Goal: Task Accomplishment & Management: Complete application form

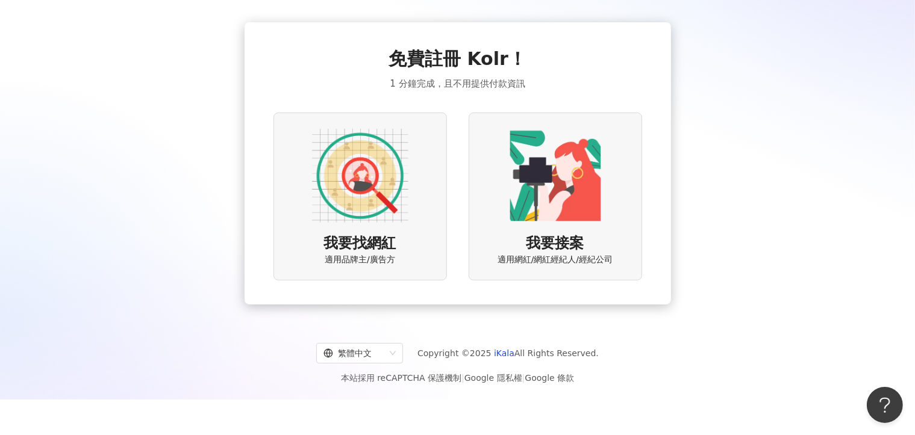
scroll to position [55, 0]
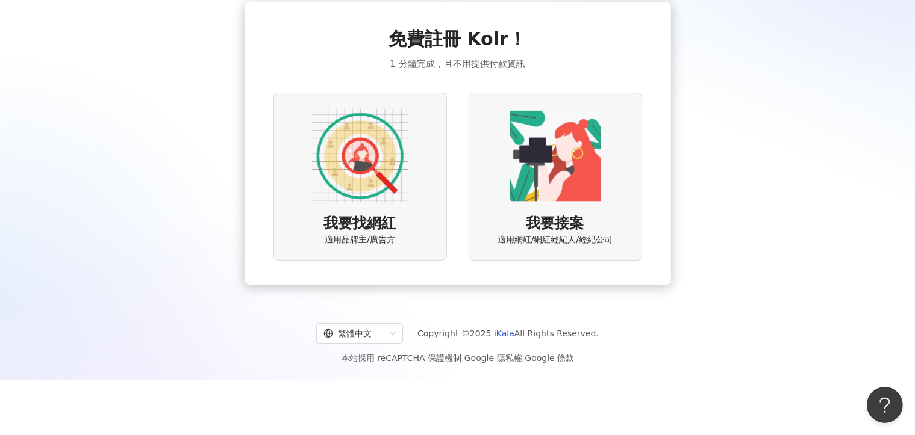
click at [372, 218] on span "我要找網紅" at bounding box center [360, 224] width 72 height 20
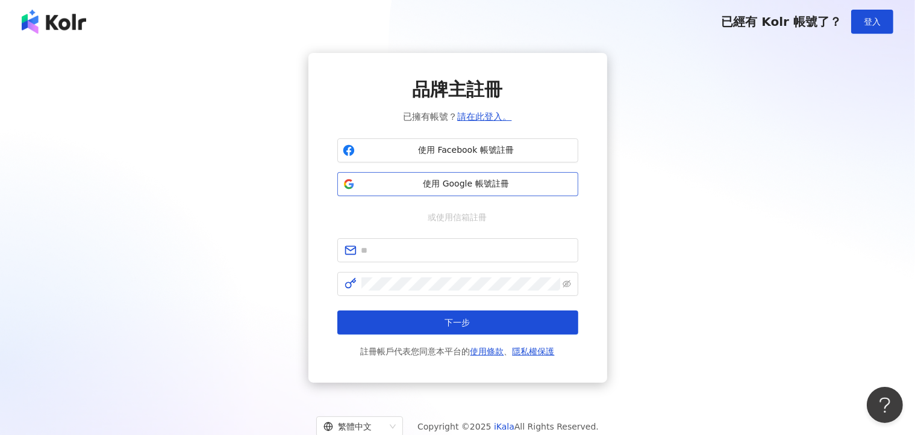
click at [475, 182] on span "使用 Google 帳號註冊" at bounding box center [465, 184] width 213 height 12
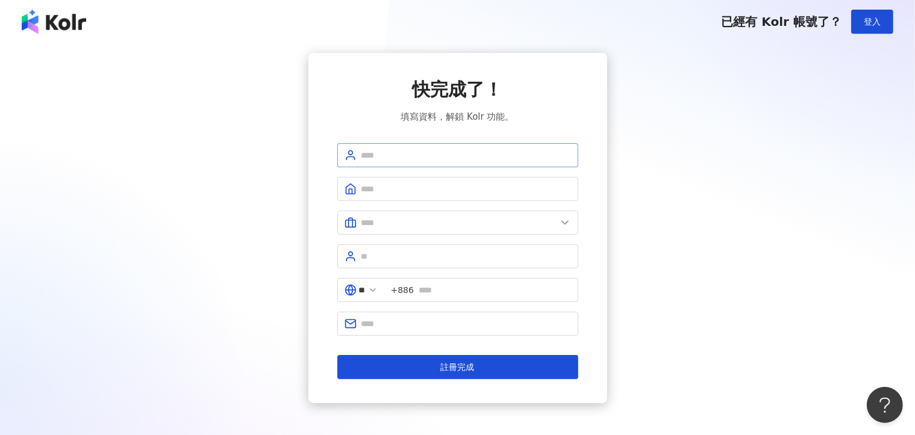
click at [440, 148] on span at bounding box center [457, 155] width 241 height 24
type input "**********"
click at [448, 299] on span "+886" at bounding box center [481, 290] width 194 height 24
click at [667, 254] on div "**********" at bounding box center [457, 228] width 886 height 350
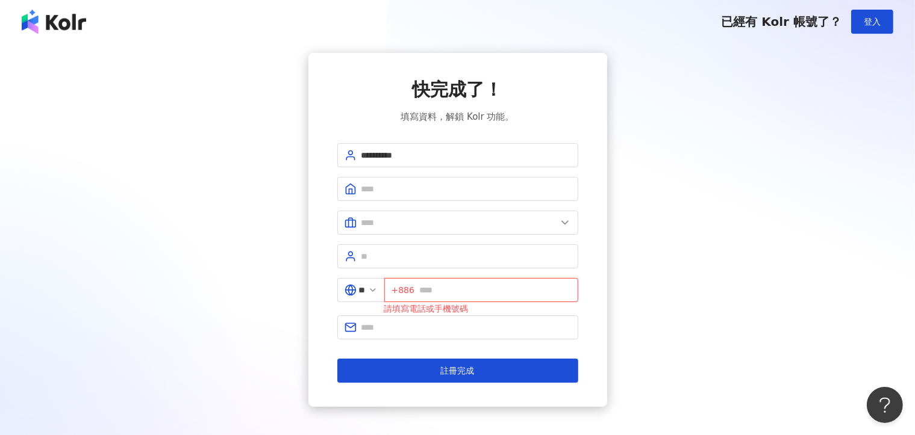
click at [459, 295] on input "text" at bounding box center [495, 290] width 152 height 13
type input "**********"
click at [694, 264] on div "**********" at bounding box center [457, 230] width 886 height 354
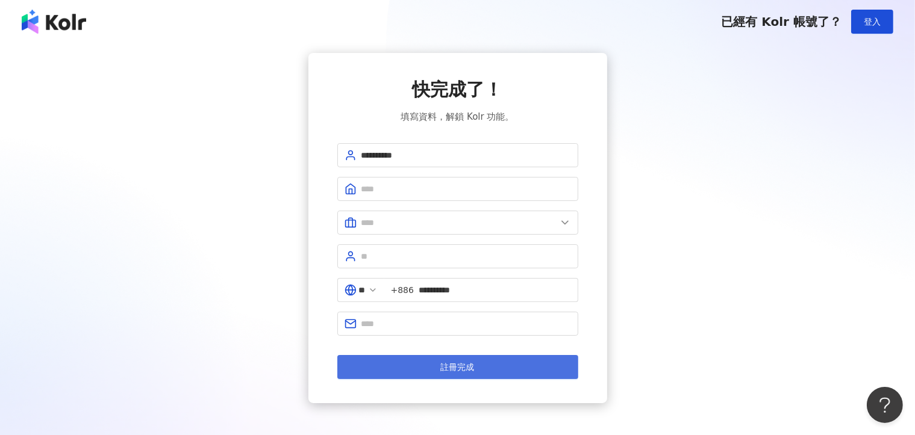
click at [515, 362] on button "註冊完成" at bounding box center [457, 367] width 241 height 24
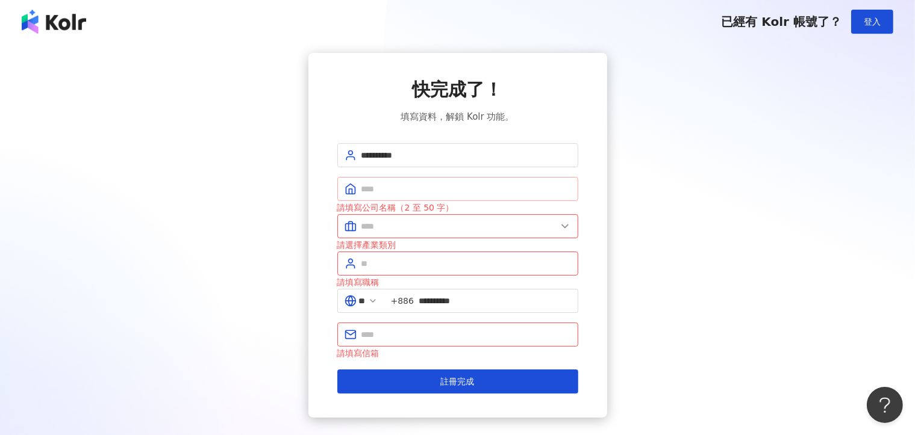
click at [414, 181] on span at bounding box center [457, 189] width 241 height 24
click at [392, 230] on input "text" at bounding box center [458, 226] width 195 height 13
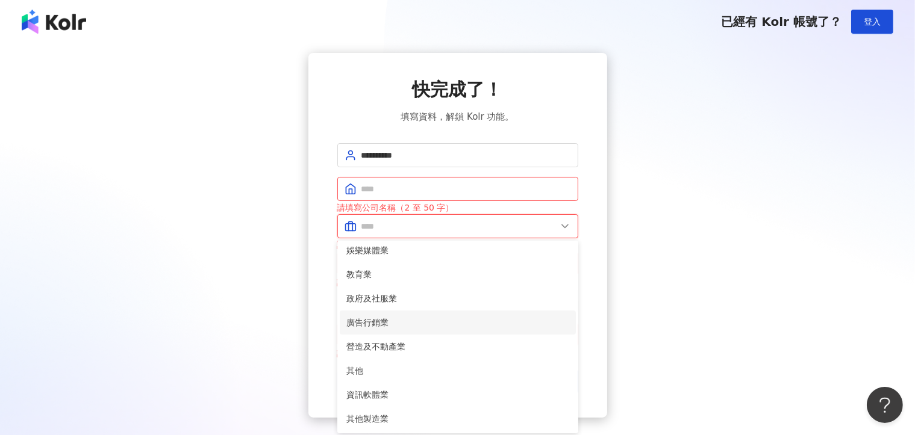
scroll to position [185, 0]
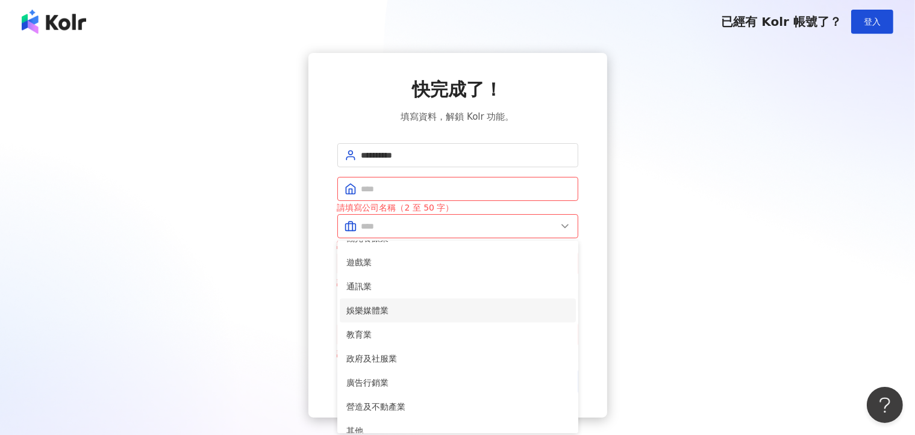
click at [400, 309] on span "娛樂媒體業" at bounding box center [458, 310] width 222 height 13
type input "*****"
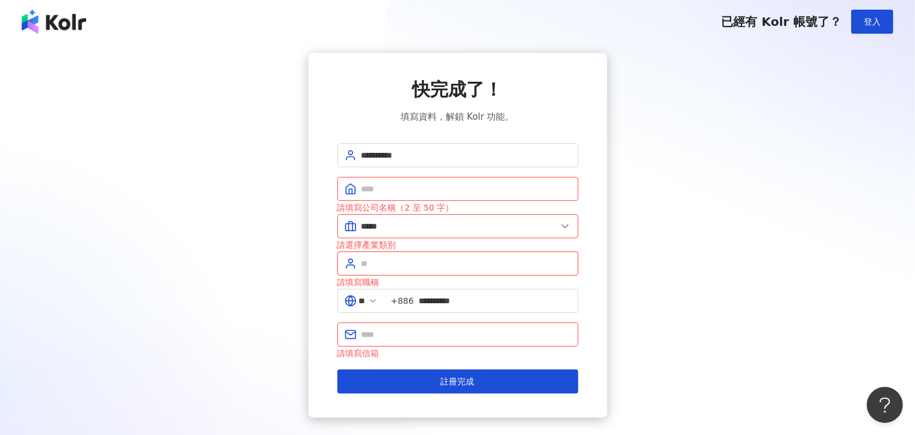
click at [398, 265] on input "text" at bounding box center [466, 263] width 210 height 13
type input "**"
click at [375, 184] on input "text" at bounding box center [466, 188] width 210 height 13
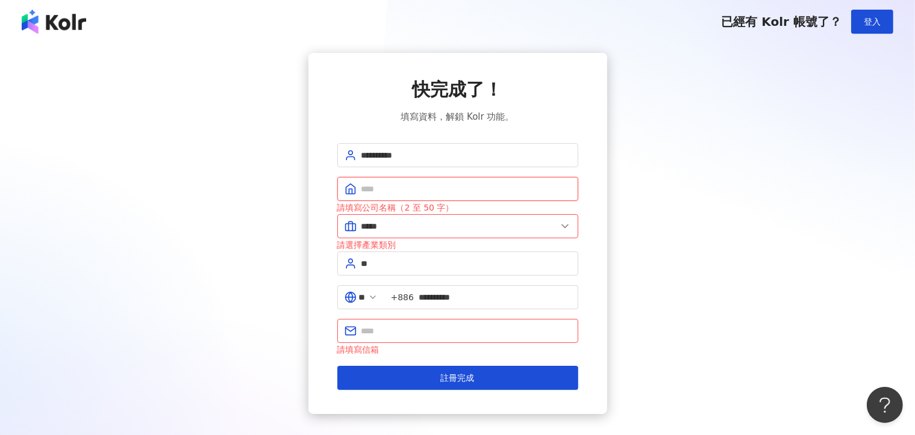
type input "****"
click at [412, 334] on input "text" at bounding box center [466, 331] width 210 height 13
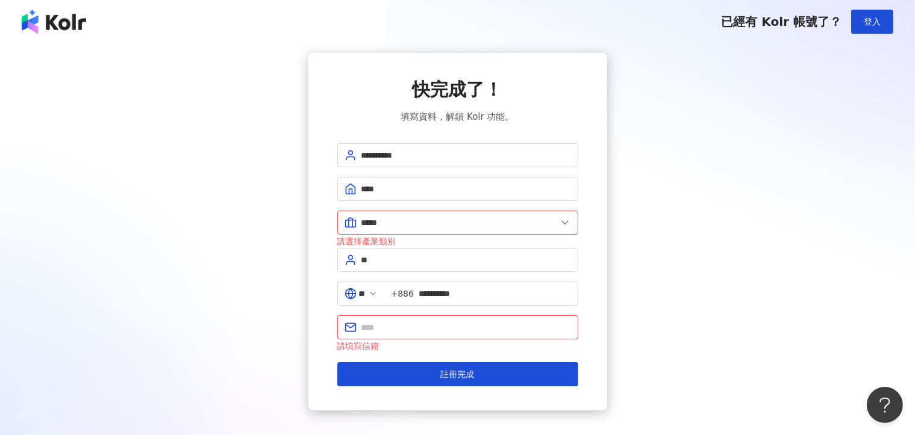
type input "**********"
click at [677, 370] on div "**********" at bounding box center [457, 232] width 886 height 358
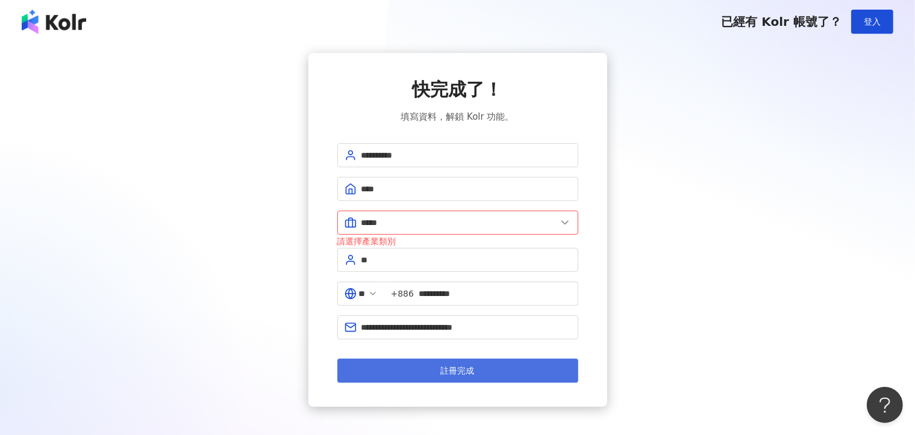
click at [524, 377] on button "註冊完成" at bounding box center [457, 371] width 241 height 24
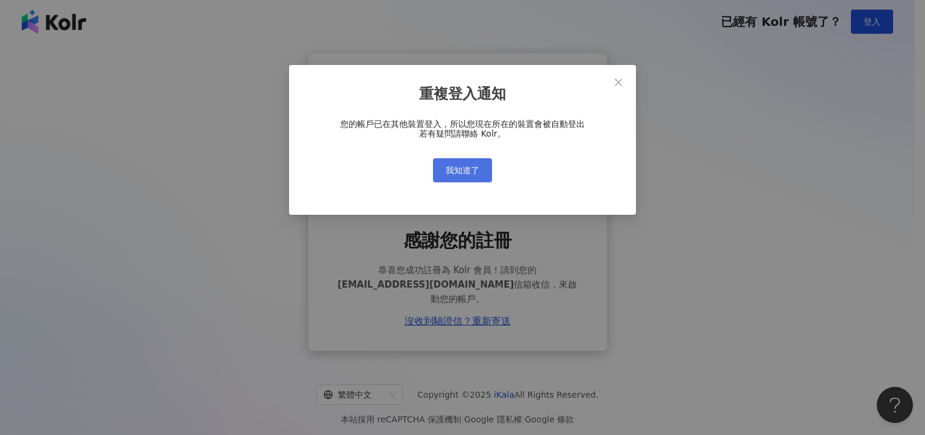
click at [473, 169] on span "我知道了" at bounding box center [463, 171] width 34 height 10
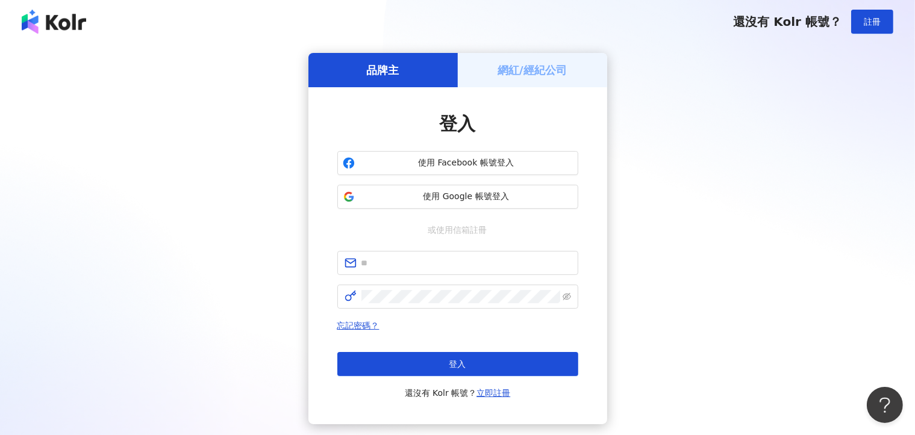
click at [425, 95] on div "登入 使用 Facebook 帳號登入 使用 Google 帳號登入 或使用信箱註冊 忘記密碼？ 登入 還沒有 Kolr 帳號？ 立即註冊" at bounding box center [457, 255] width 299 height 337
click at [410, 74] on div "品牌主" at bounding box center [382, 70] width 149 height 34
click at [451, 199] on span "使用 Google 帳號登入" at bounding box center [465, 197] width 213 height 12
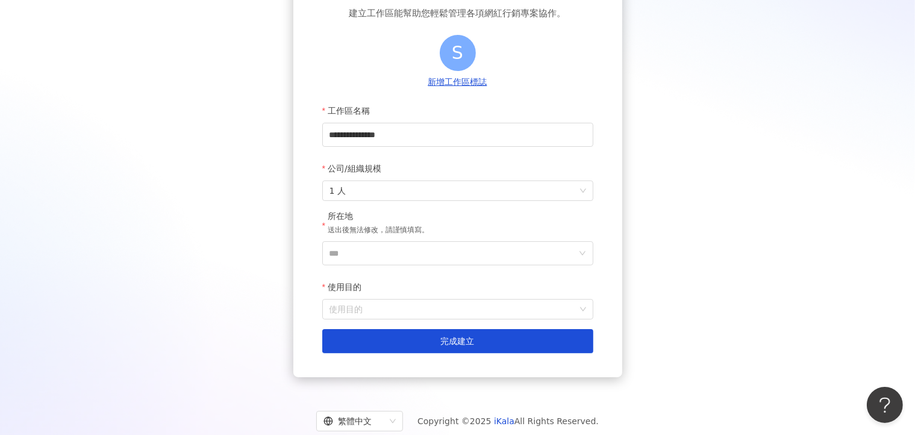
scroll to position [120, 0]
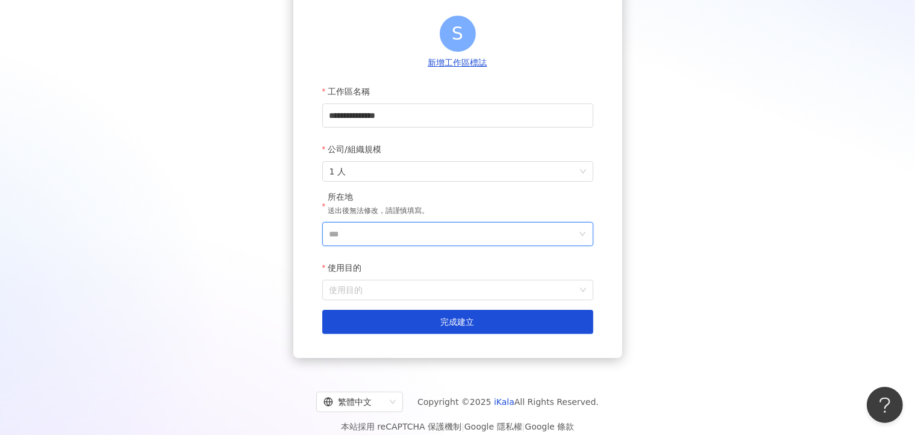
click at [412, 231] on input "***" at bounding box center [452, 234] width 247 height 23
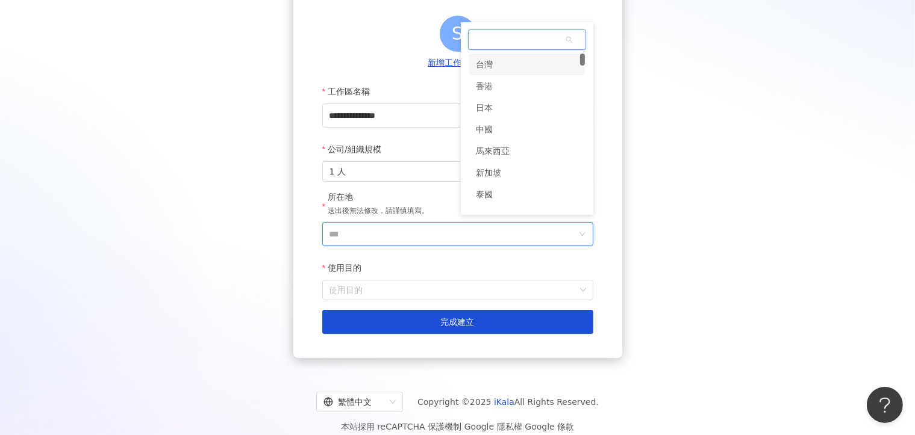
click at [507, 66] on div "台灣" at bounding box center [527, 65] width 116 height 22
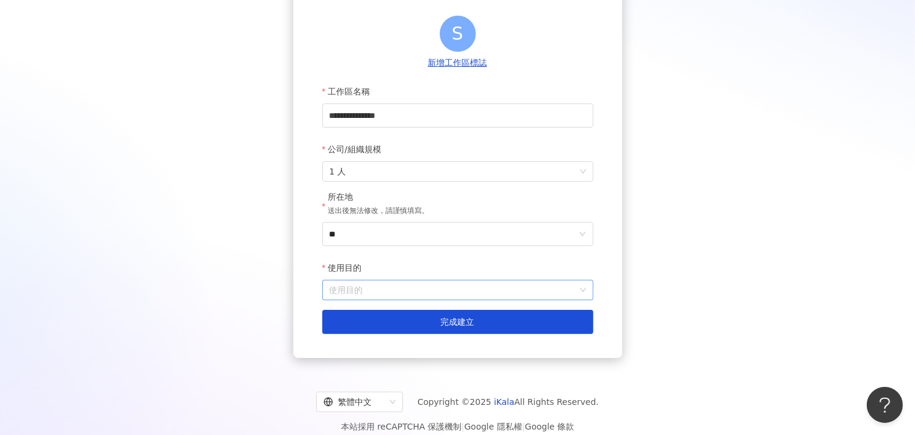
click at [362, 297] on input "使用目的" at bounding box center [457, 290] width 257 height 19
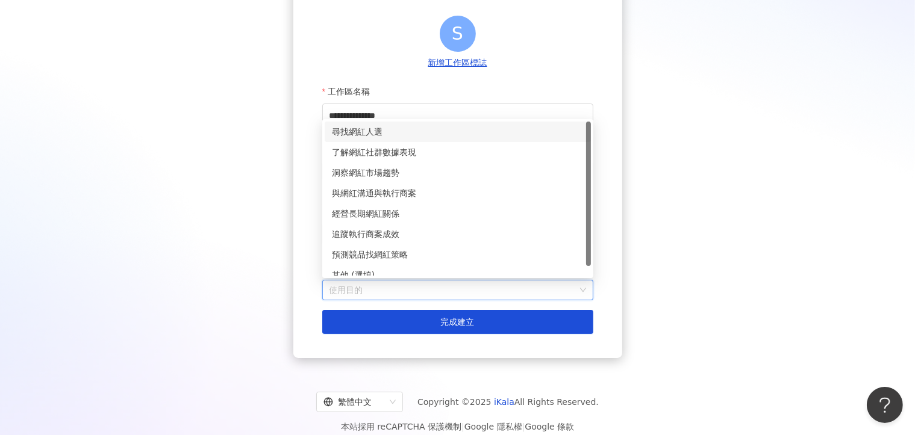
click at [355, 134] on div "尋找網紅人選" at bounding box center [458, 131] width 252 height 13
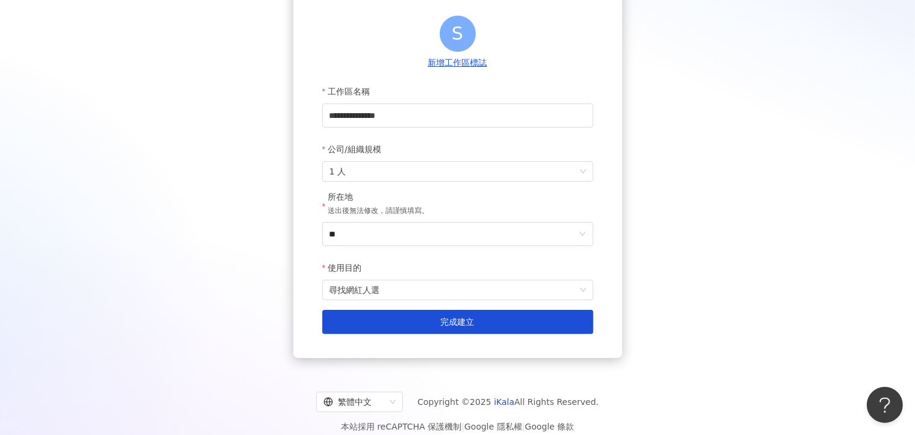
click at [240, 255] on div "**********" at bounding box center [457, 146] width 886 height 426
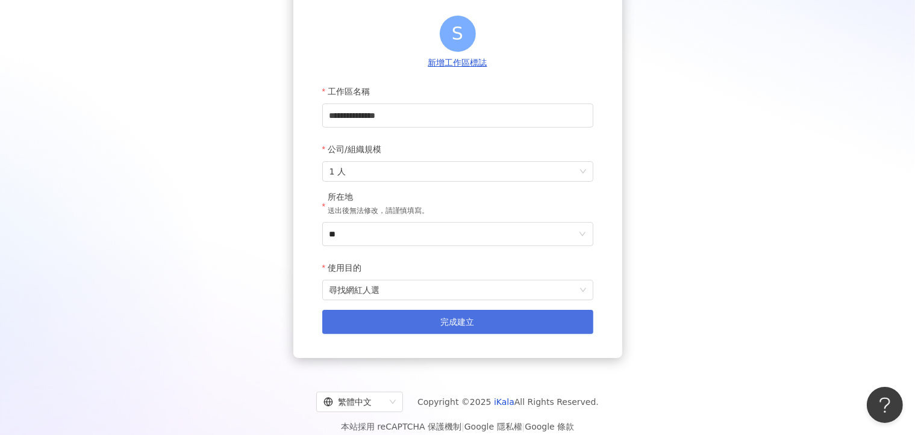
click at [458, 329] on button "完成建立" at bounding box center [457, 322] width 271 height 24
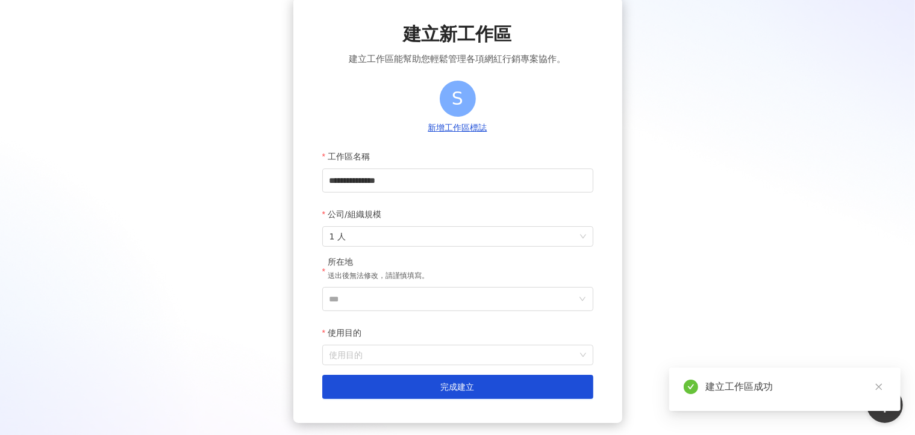
scroll to position [120, 0]
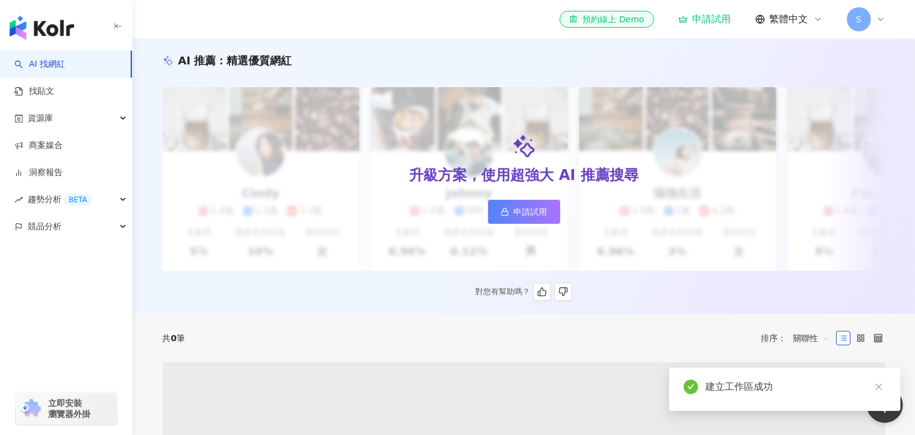
click at [634, 245] on div "升級方案，使用超強大 AI 推薦搜尋 申請試用" at bounding box center [524, 179] width 723 height 184
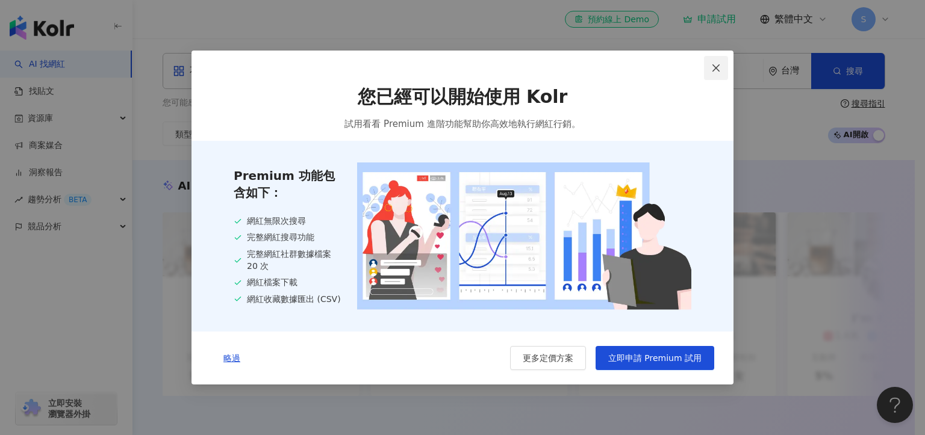
click at [713, 66] on icon "close" at bounding box center [716, 68] width 10 height 10
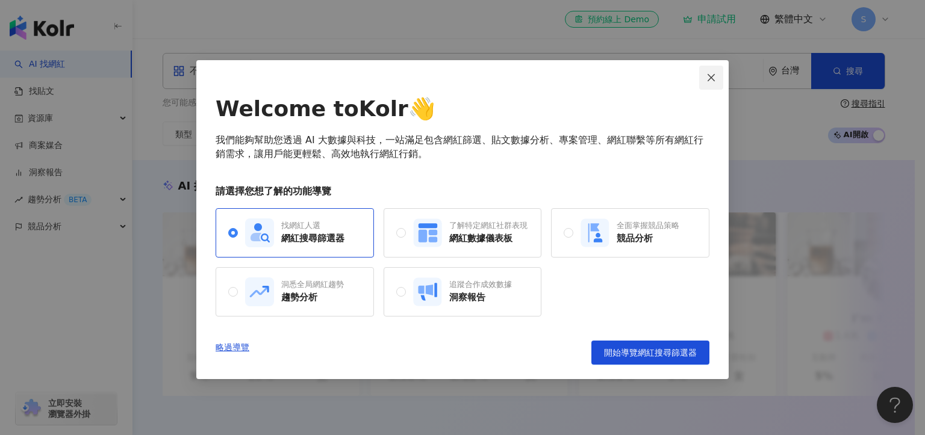
click at [710, 73] on icon "close" at bounding box center [711, 78] width 10 height 10
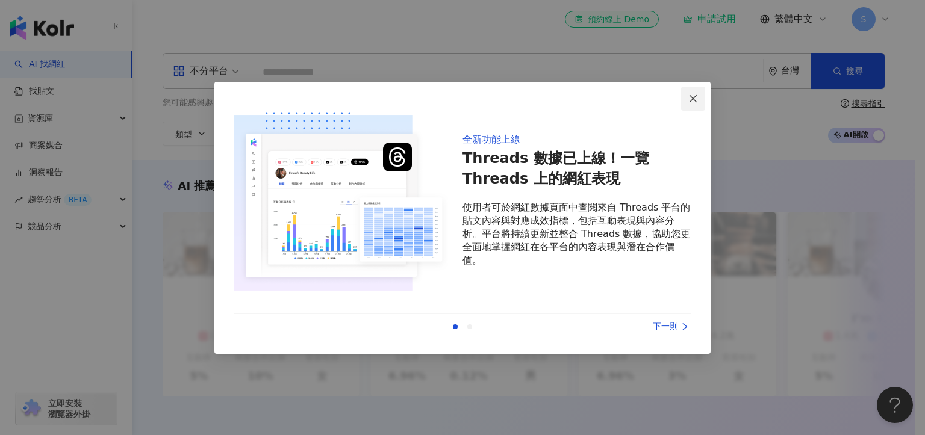
click at [694, 96] on icon "close" at bounding box center [693, 99] width 10 height 10
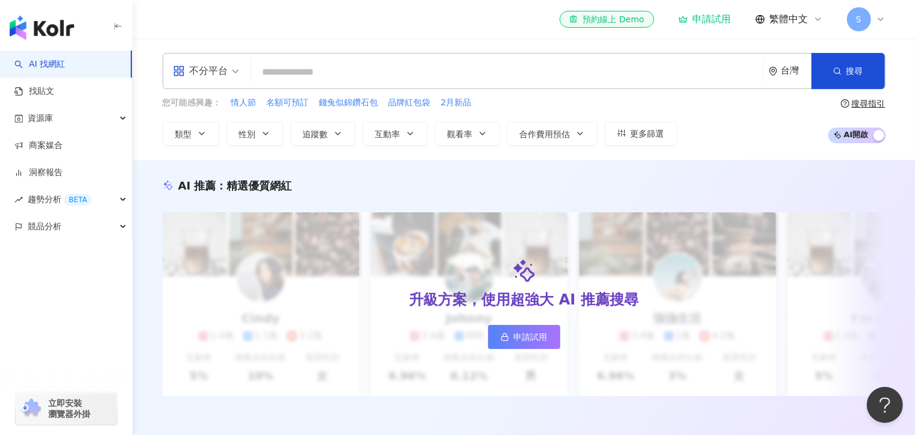
click at [609, 74] on input "search" at bounding box center [507, 72] width 502 height 23
click at [197, 136] on icon "button" at bounding box center [202, 134] width 10 height 10
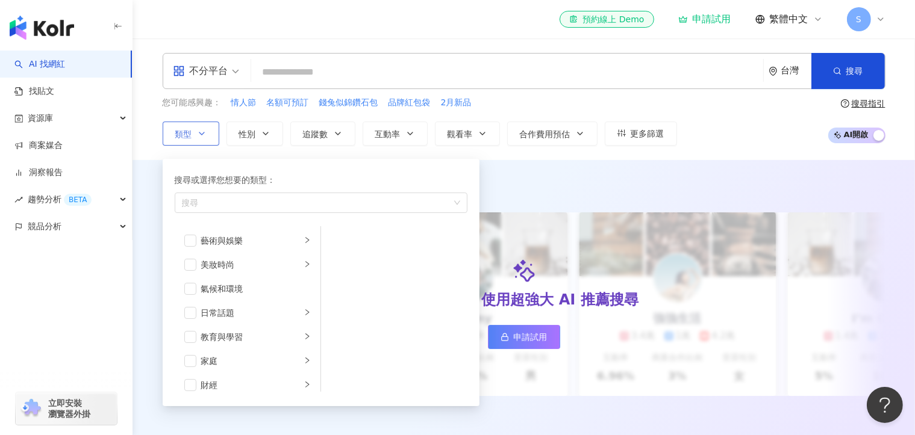
scroll to position [181, 0]
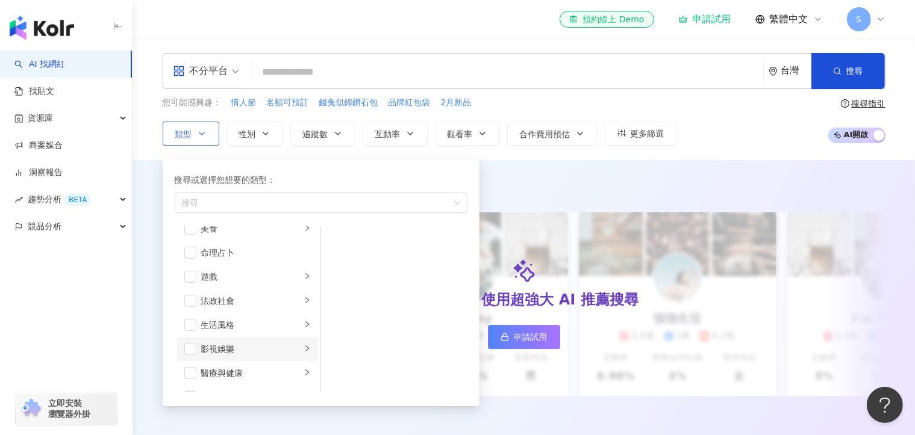
click at [235, 409] on li "攝影" at bounding box center [247, 421] width 141 height 24
click at [237, 343] on div "影視娛樂" at bounding box center [251, 349] width 100 height 13
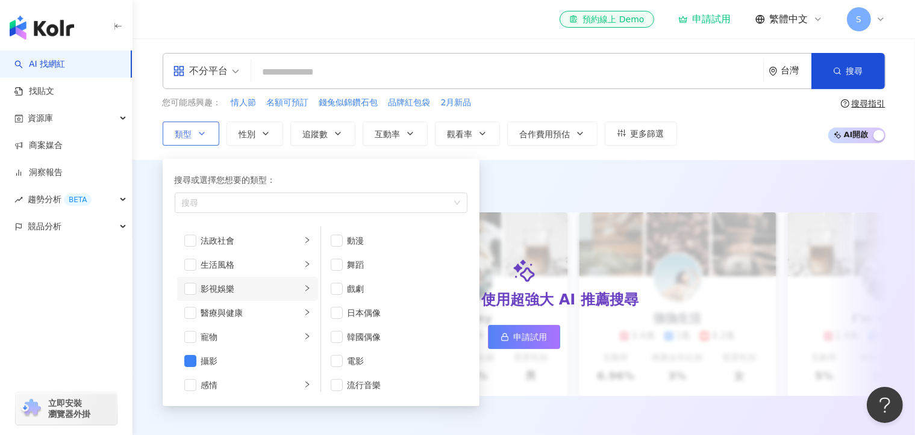
click at [193, 360] on span "button" at bounding box center [190, 361] width 12 height 12
click at [240, 292] on div "影視娛樂" at bounding box center [251, 288] width 100 height 13
click at [339, 373] on li "流行音樂" at bounding box center [394, 385] width 142 height 24
click at [259, 263] on div "生活風格" at bounding box center [251, 264] width 100 height 13
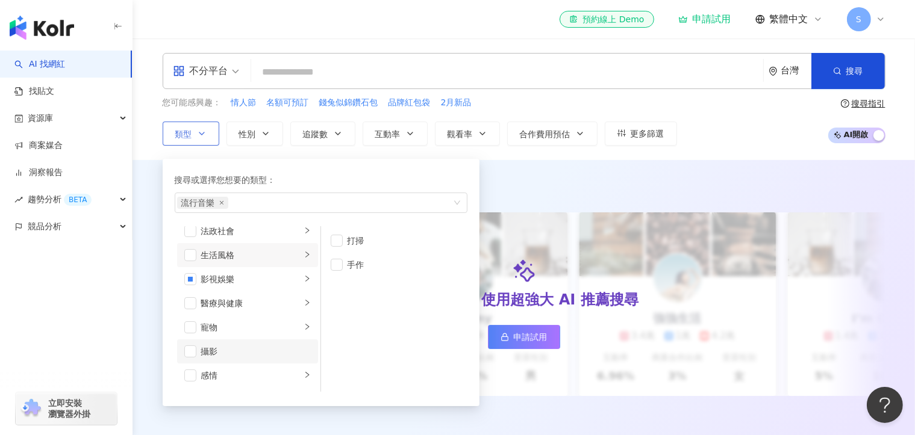
scroll to position [181, 0]
click at [229, 300] on div "法政社會" at bounding box center [251, 300] width 100 height 13
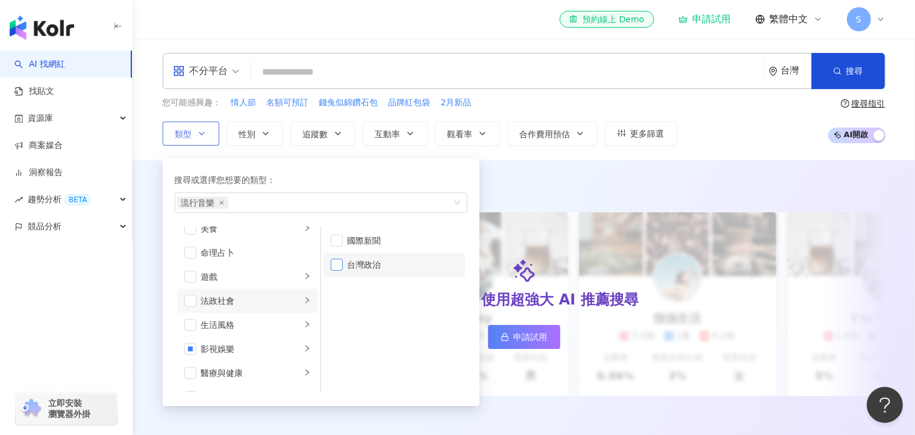
click at [337, 267] on span "button" at bounding box center [337, 265] width 12 height 12
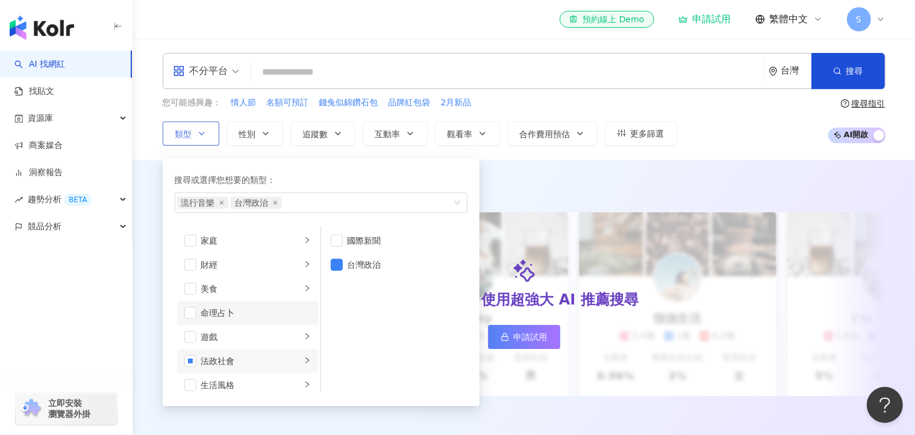
scroll to position [60, 0]
click at [245, 294] on div "家庭" at bounding box center [251, 300] width 100 height 13
click at [244, 242] on div "藝術與娛樂" at bounding box center [251, 240] width 100 height 13
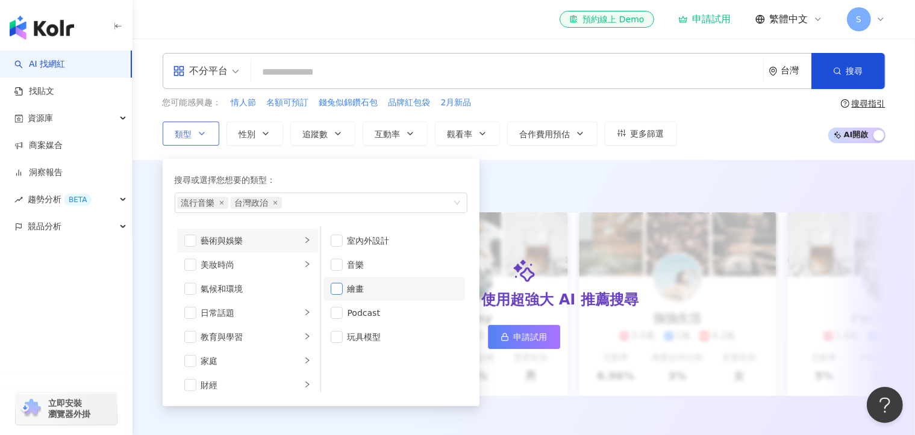
click at [340, 291] on span "button" at bounding box center [337, 289] width 12 height 12
click at [338, 312] on span "button" at bounding box center [337, 313] width 12 height 12
click at [338, 262] on span "button" at bounding box center [337, 265] width 12 height 12
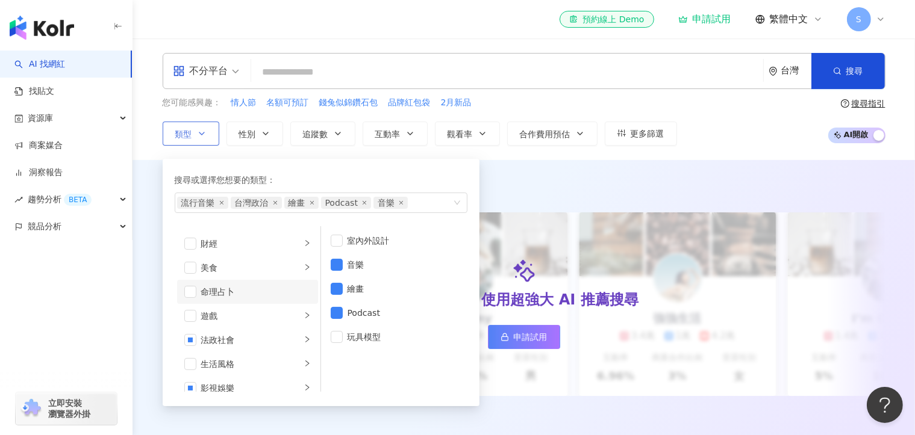
scroll to position [120, 0]
click at [227, 284] on div "美食" at bounding box center [251, 288] width 100 height 13
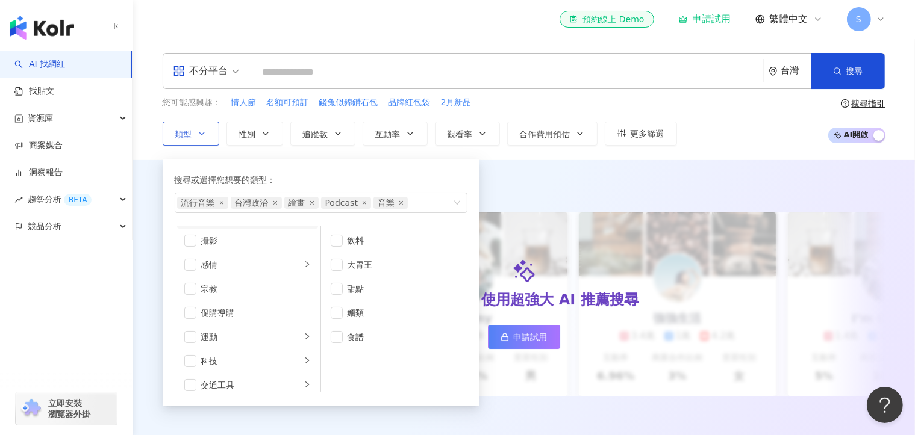
scroll to position [417, 0]
click at [221, 354] on div "旅遊" at bounding box center [251, 353] width 100 height 13
click at [282, 355] on div "旅遊" at bounding box center [251, 353] width 100 height 13
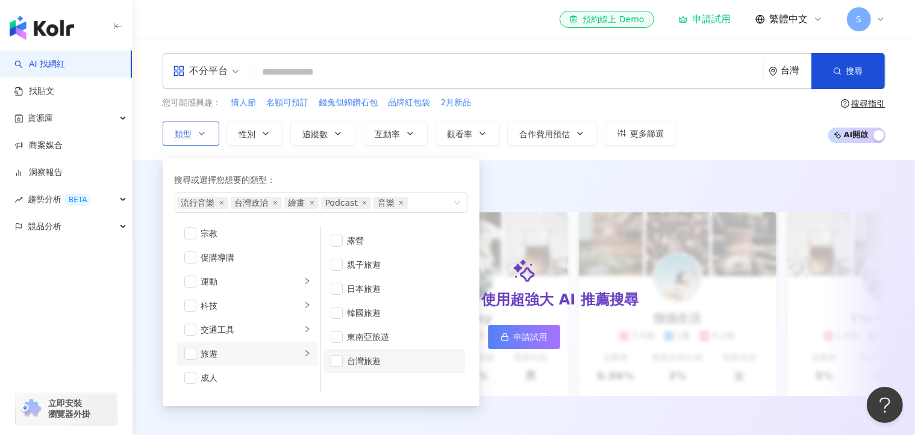
click at [354, 361] on div "台灣旅遊" at bounding box center [402, 361] width 110 height 13
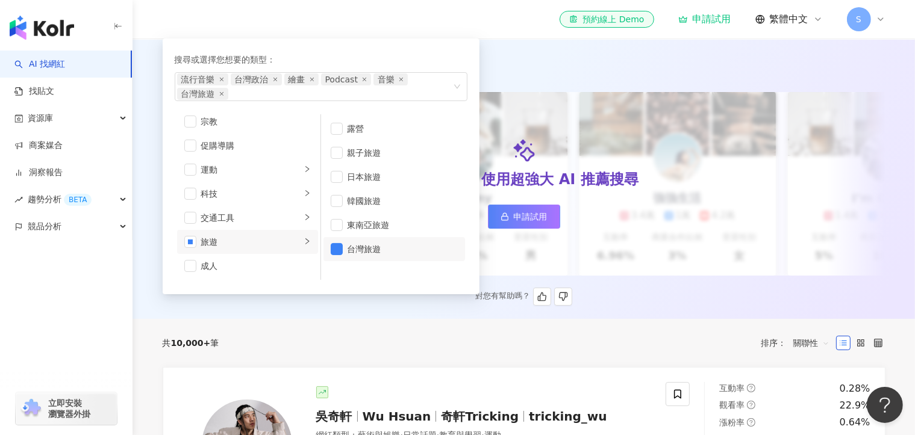
scroll to position [0, 0]
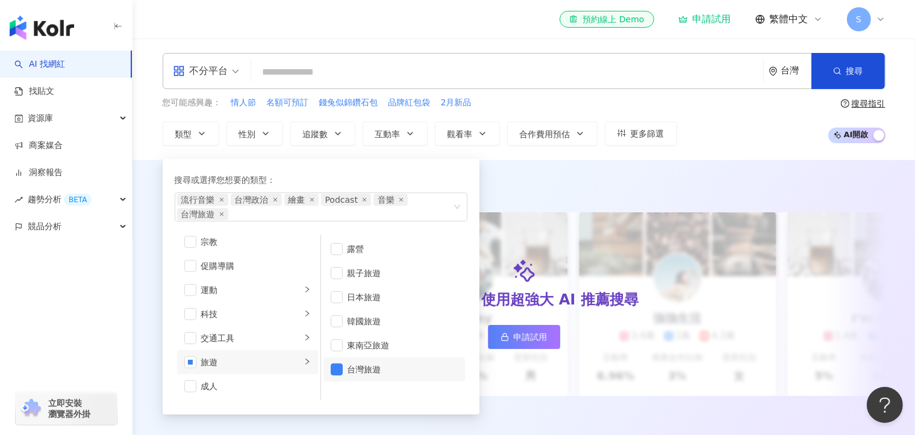
click at [743, 148] on div "不分平台 台灣 搜尋 您可能感興趣： 情人節 名額可預訂 錢兔似錦鑽石包 品牌紅包袋 2月新品 類型 搜尋或選擇您想要的類型： 流行音樂 台灣政治 繪畫 Po…" at bounding box center [523, 100] width 782 height 122
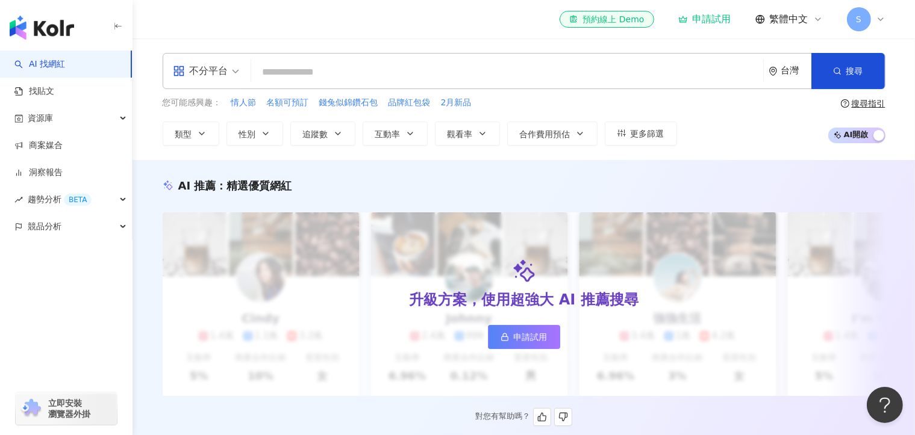
scroll to position [120, 0]
click at [188, 135] on span "類型" at bounding box center [183, 134] width 17 height 10
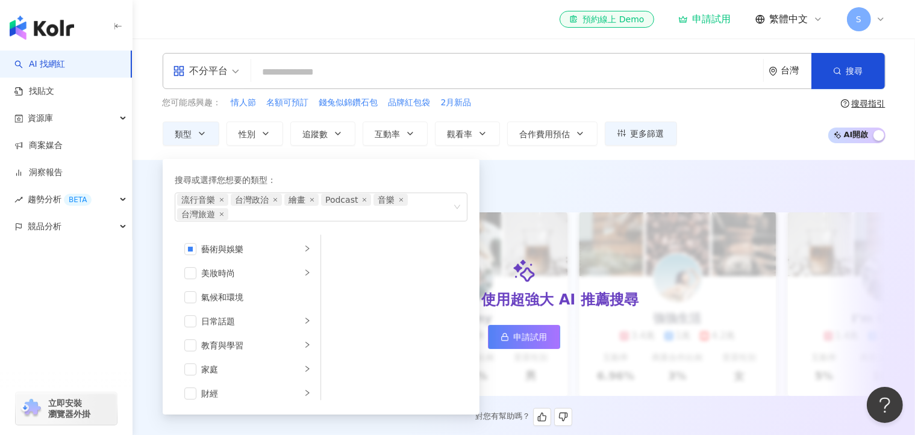
click at [871, 70] on button "搜尋" at bounding box center [847, 71] width 73 height 36
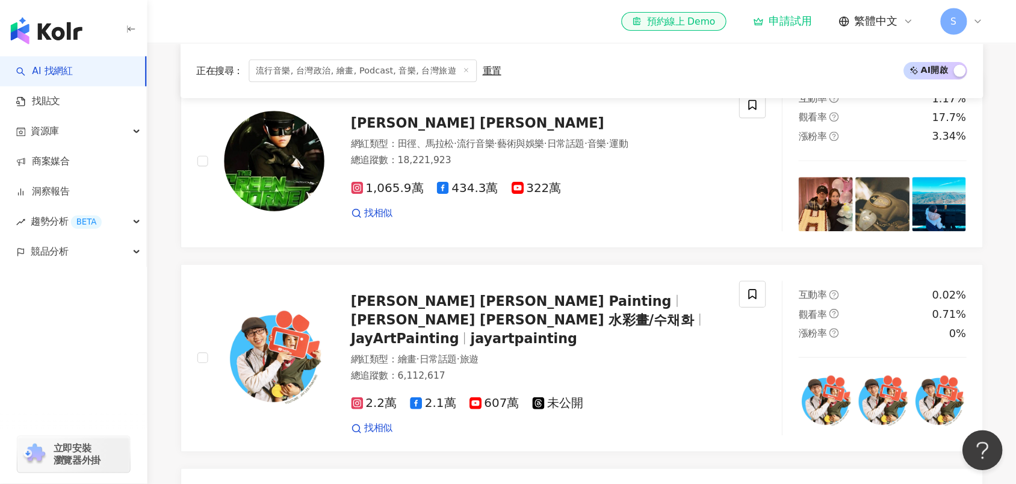
scroll to position [421, 0]
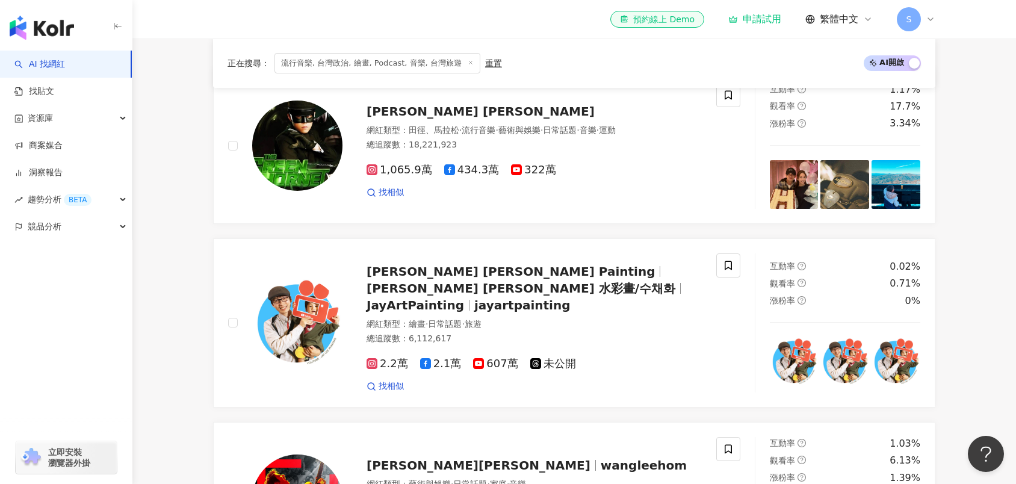
drag, startPoint x: 924, startPoint y: 2, endPoint x: 970, endPoint y: 293, distance: 293.8
click at [882, 64] on span "AI 開啟 AI 關閉" at bounding box center [892, 63] width 57 height 16
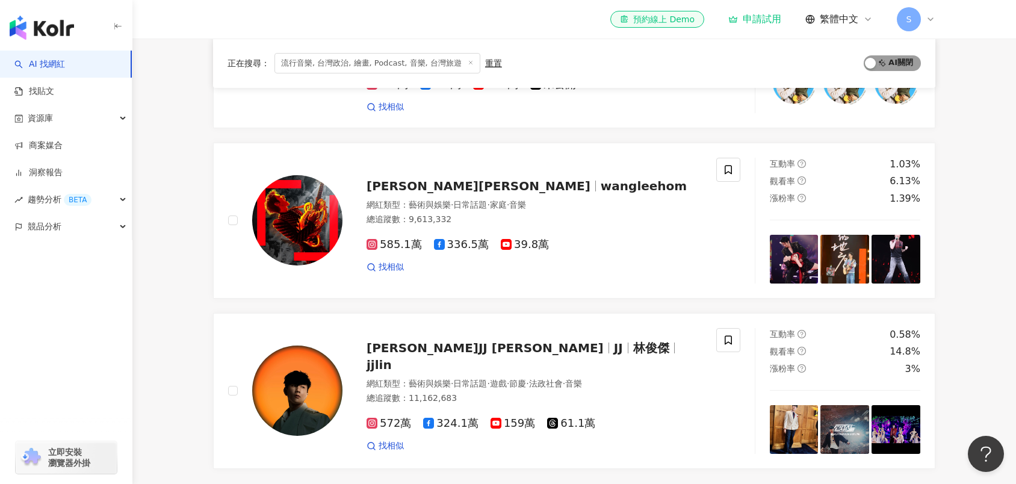
scroll to position [130, 0]
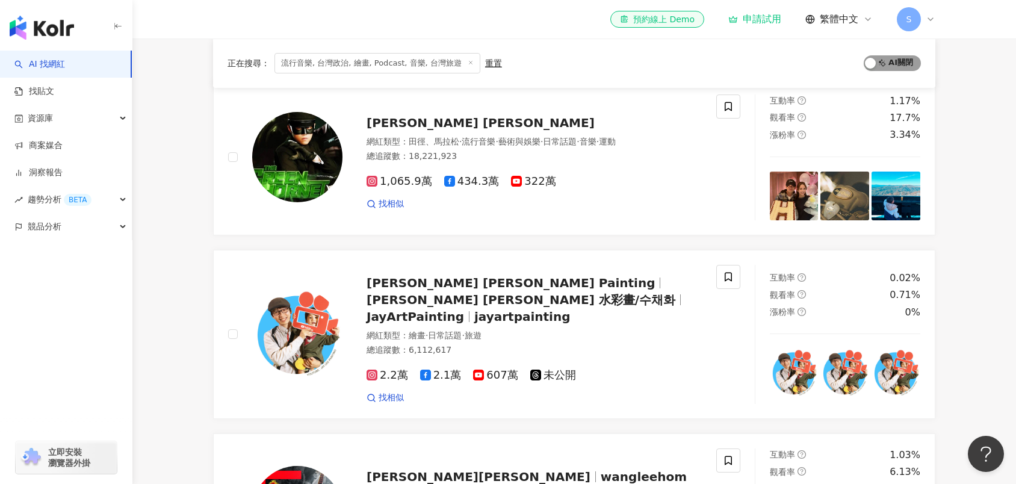
click at [895, 62] on span "AI 開啟 AI 關閉" at bounding box center [892, 63] width 57 height 16
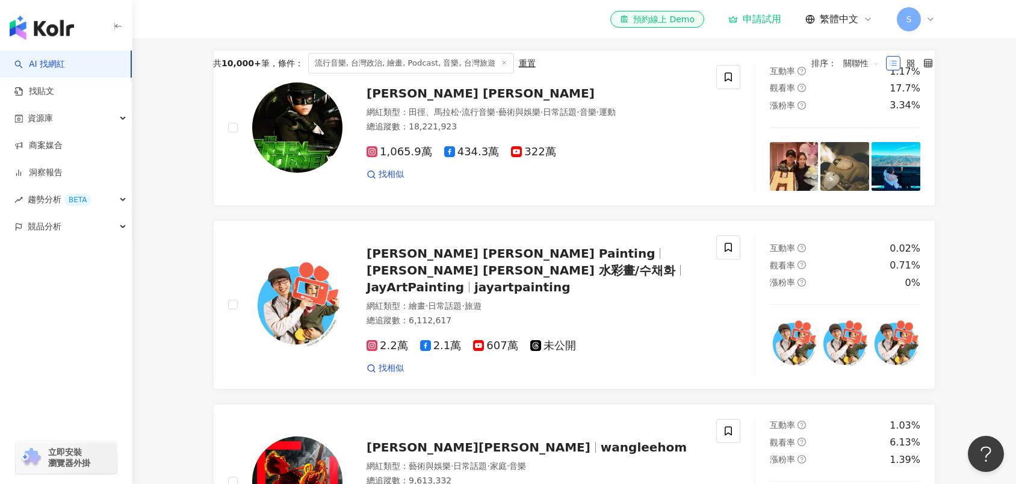
scroll to position [240, 0]
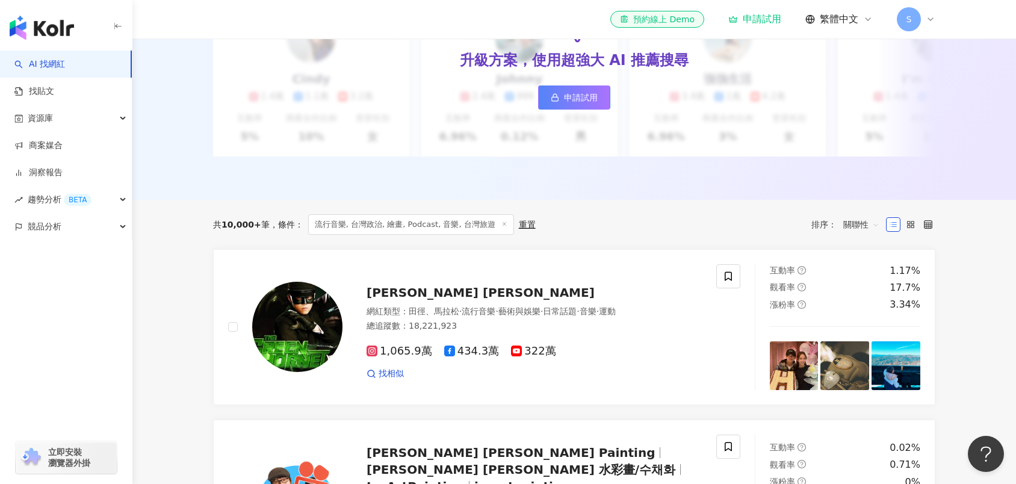
click at [270, 229] on span "條件 ：" at bounding box center [287, 225] width 34 height 10
click at [519, 229] on div "重置" at bounding box center [527, 225] width 17 height 10
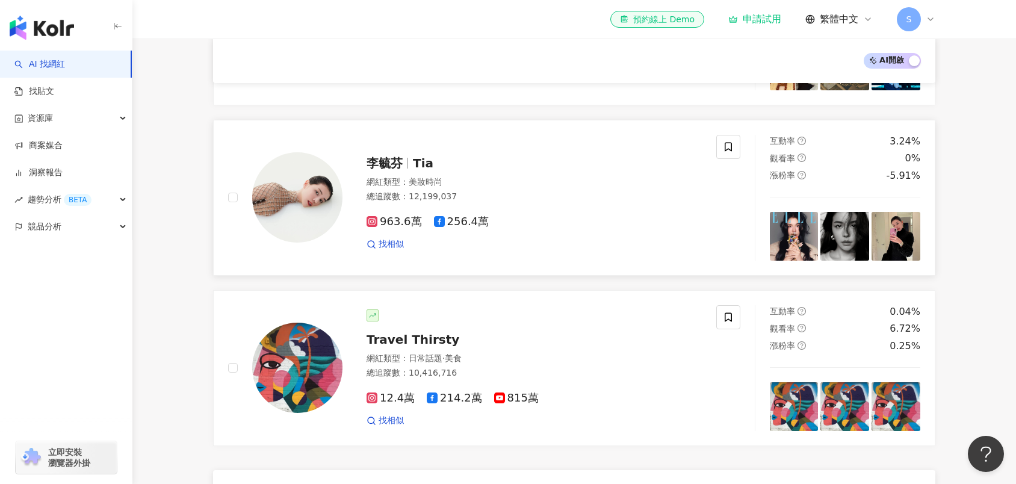
scroll to position [703, 0]
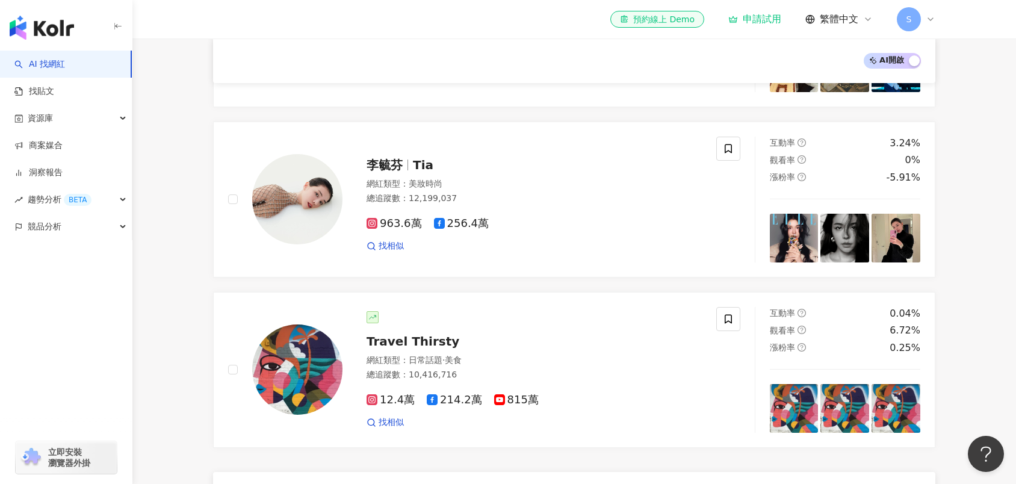
click at [886, 62] on span "AI 開啟 AI 關閉" at bounding box center [892, 61] width 57 height 16
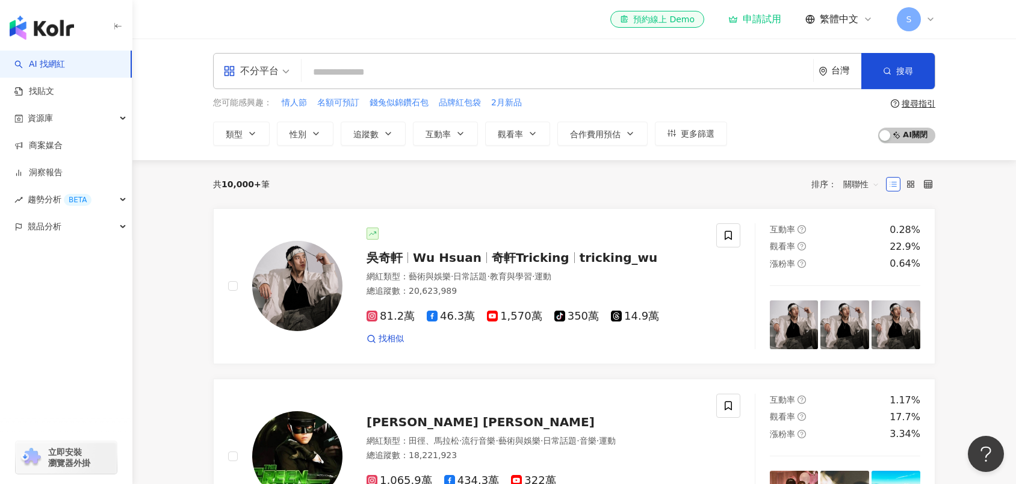
scroll to position [0, 0]
click at [265, 72] on div "不分平台" at bounding box center [250, 70] width 55 height 19
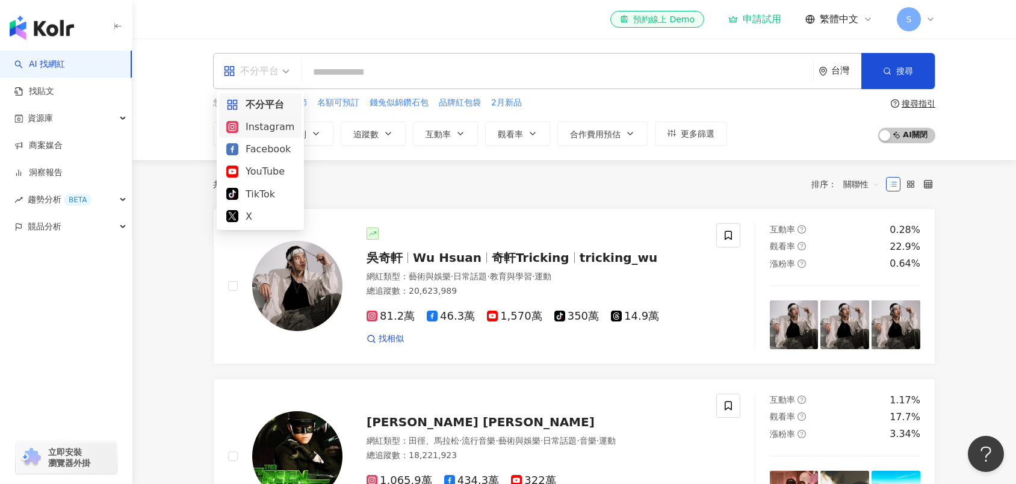
click at [272, 123] on div "Instagram" at bounding box center [260, 126] width 68 height 15
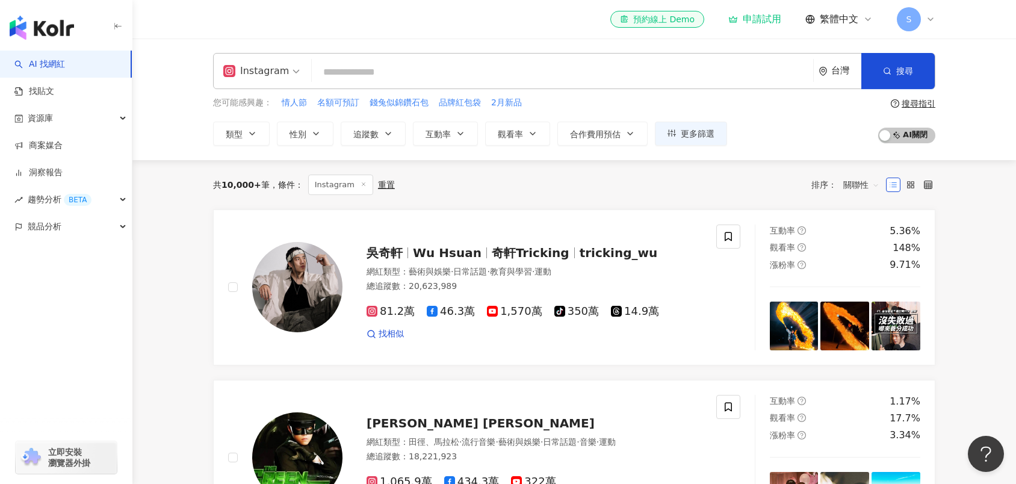
click at [761, 19] on div "申請試用" at bounding box center [755, 19] width 53 height 12
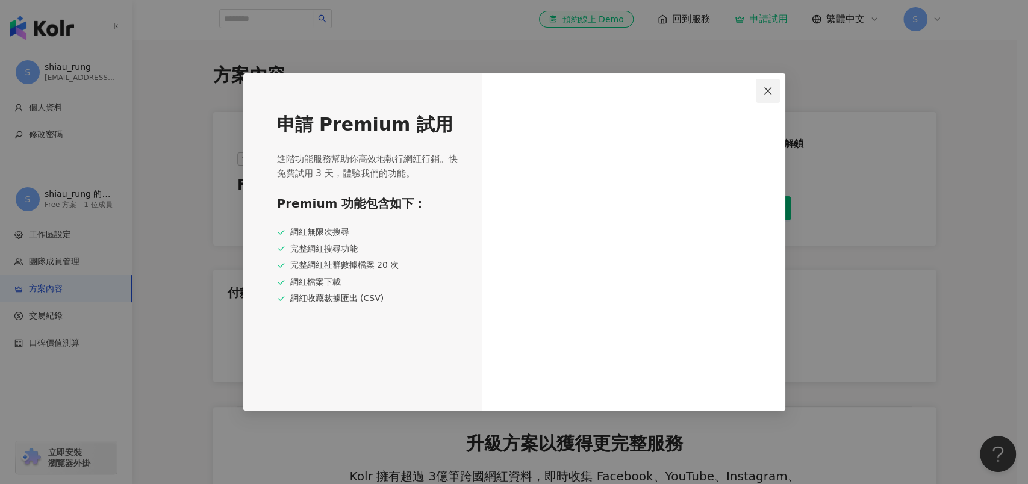
click at [764, 89] on icon "close" at bounding box center [768, 91] width 10 height 10
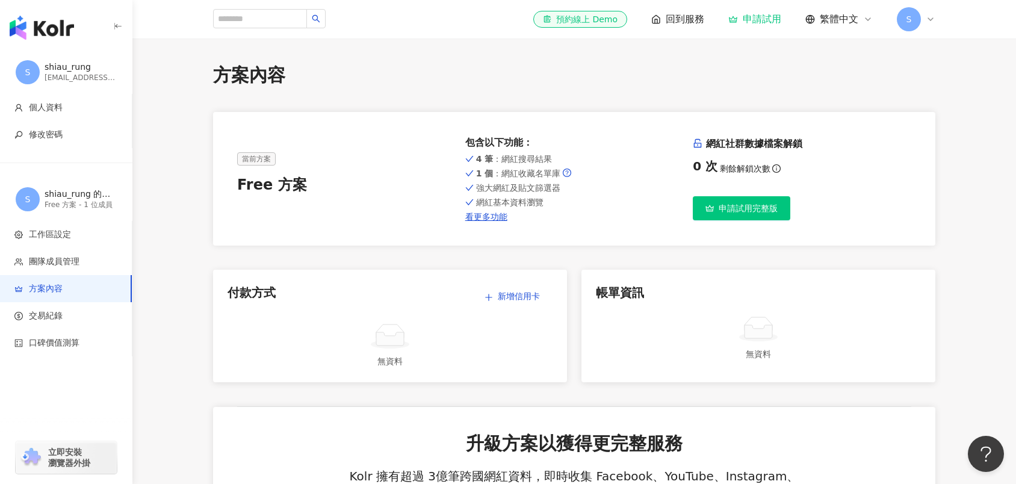
click at [914, 17] on span "S" at bounding box center [909, 19] width 24 height 24
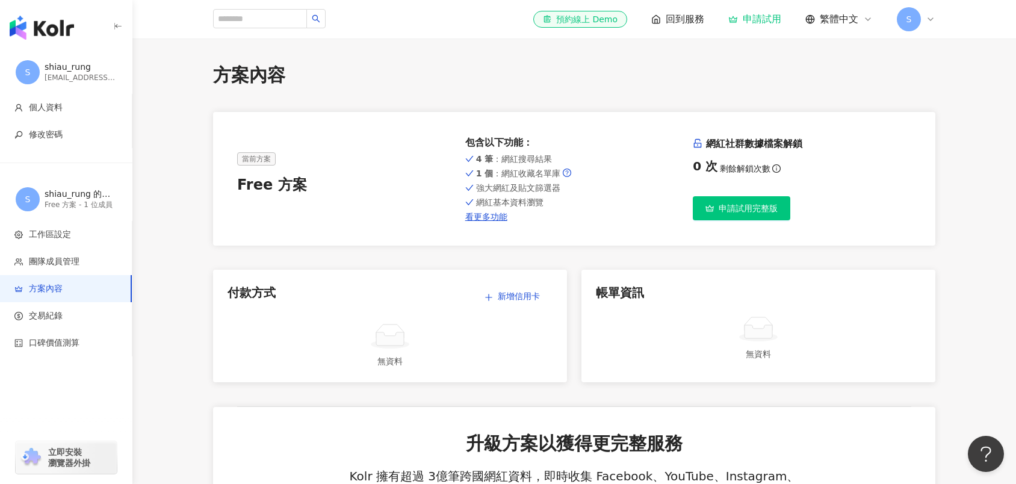
click at [257, 155] on span "當前方案" at bounding box center [256, 158] width 39 height 13
click at [477, 215] on link "看更多功能" at bounding box center [574, 217] width 219 height 10
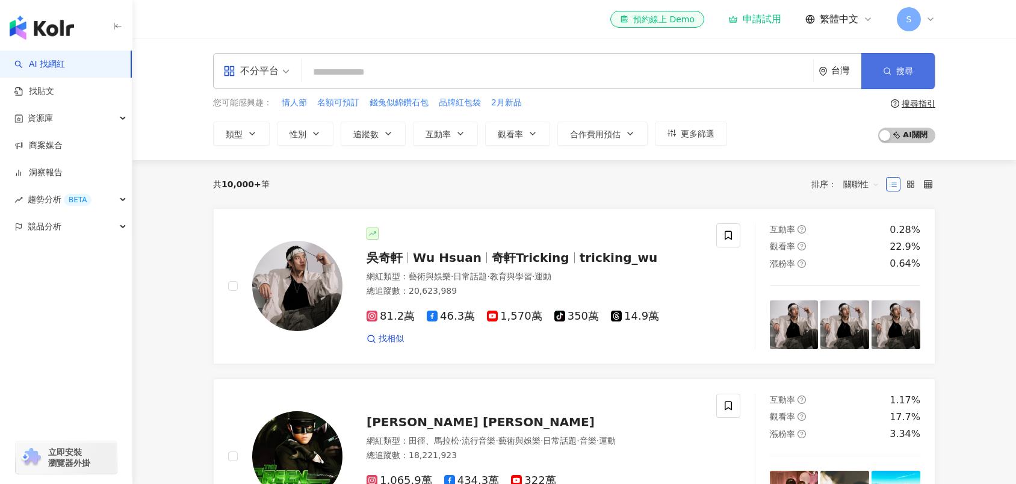
click at [900, 72] on span "搜尋" at bounding box center [905, 71] width 17 height 10
click at [770, 21] on div "申請試用" at bounding box center [755, 19] width 53 height 12
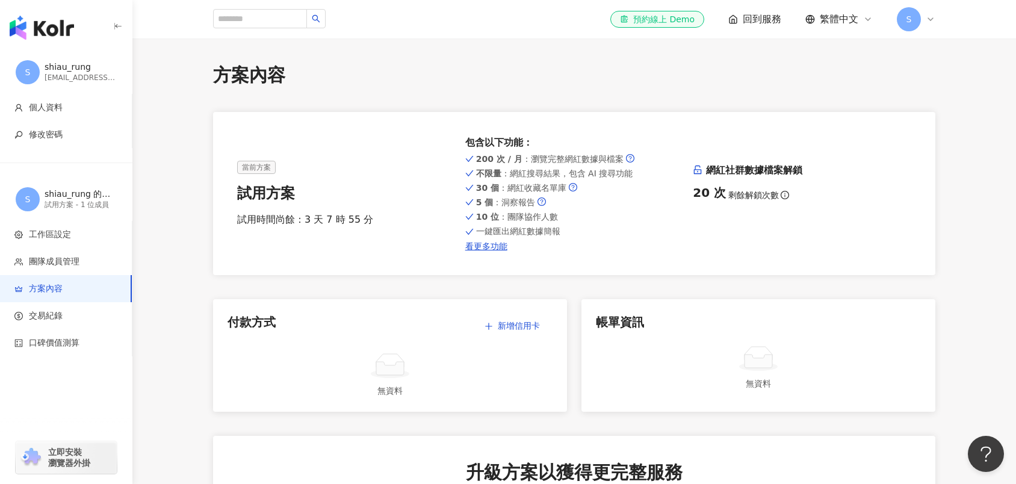
click at [742, 7] on div "el-icon-cs 預約線上 Demo 回到服務 繁體中文 S" at bounding box center [574, 19] width 723 height 39
click at [750, 16] on span "回到服務" at bounding box center [762, 19] width 39 height 13
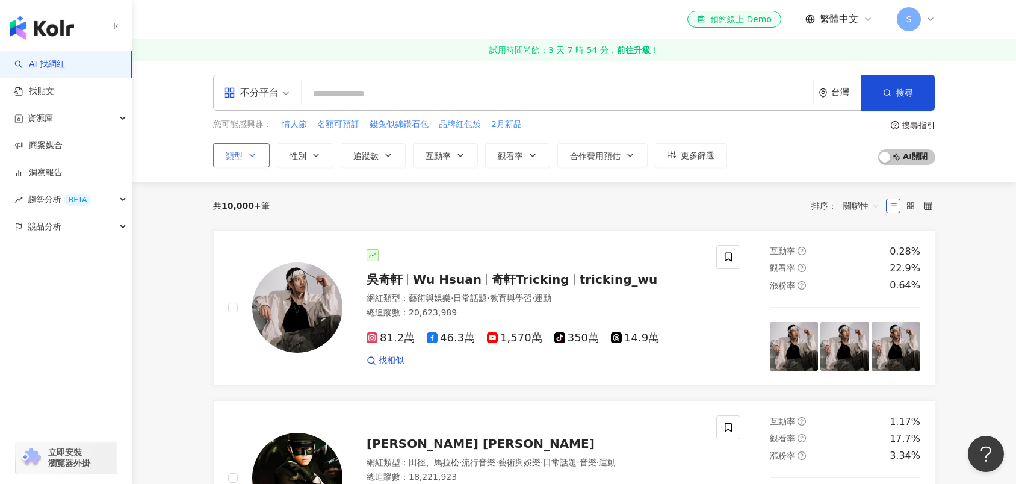
click at [239, 157] on span "類型" at bounding box center [234, 156] width 17 height 10
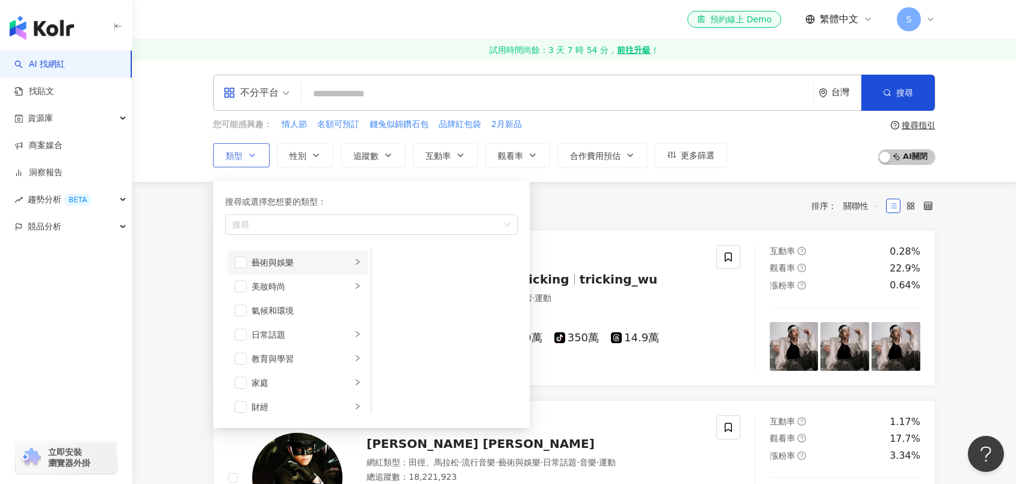
click at [299, 258] on div "藝術與娛樂" at bounding box center [302, 262] width 100 height 13
click at [423, 285] on div "音樂" at bounding box center [453, 286] width 110 height 13
click at [414, 334] on div "Podcast" at bounding box center [453, 334] width 110 height 13
click at [299, 278] on li "美妝時尚" at bounding box center [298, 287] width 141 height 24
click at [272, 315] on div "氣候和環境" at bounding box center [307, 310] width 110 height 13
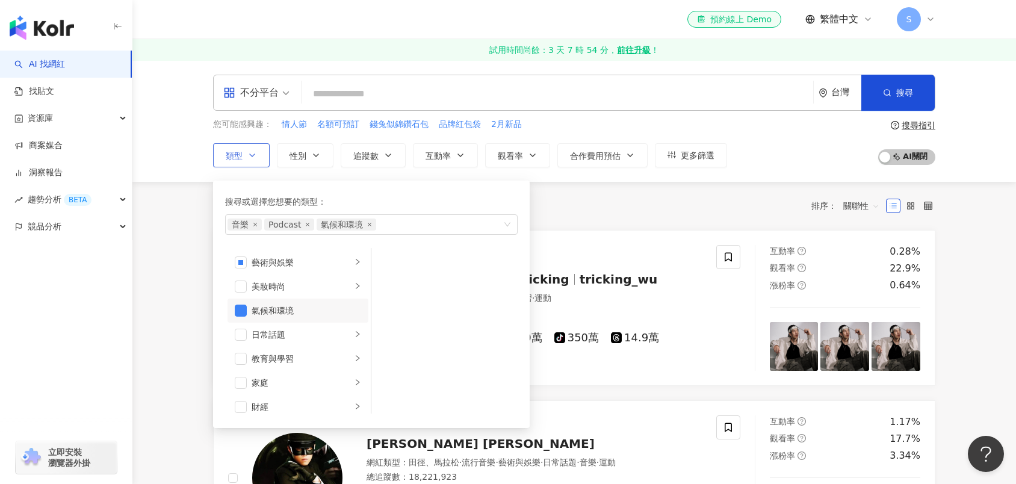
click at [248, 314] on li "氣候和環境" at bounding box center [298, 311] width 141 height 24
click at [267, 267] on div "日常話題" at bounding box center [302, 267] width 100 height 13
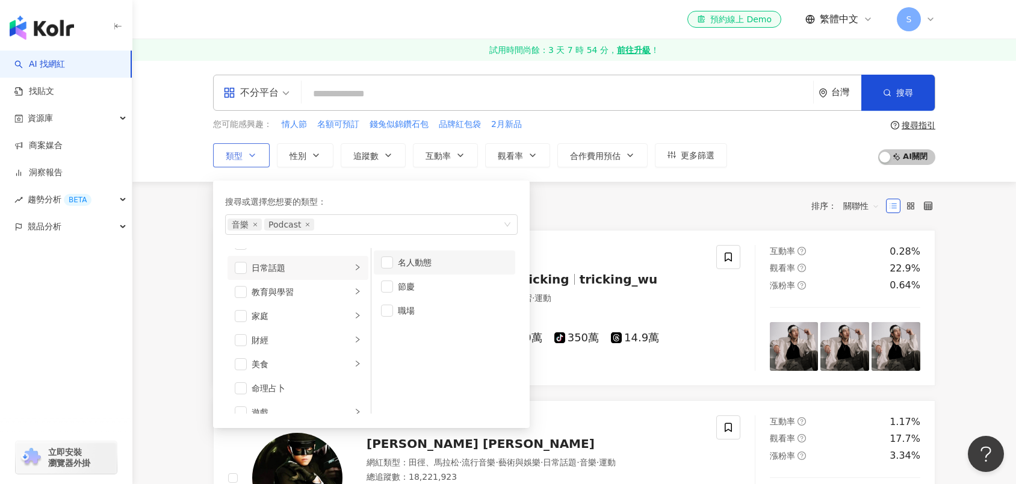
click at [403, 266] on div "名人動態" at bounding box center [453, 262] width 110 height 13
click at [395, 307] on li "職場" at bounding box center [445, 311] width 142 height 24
click at [318, 295] on div "教育與學習" at bounding box center [302, 291] width 100 height 13
click at [304, 320] on div "家庭" at bounding box center [302, 316] width 100 height 13
click at [290, 334] on div "財經" at bounding box center [302, 340] width 100 height 13
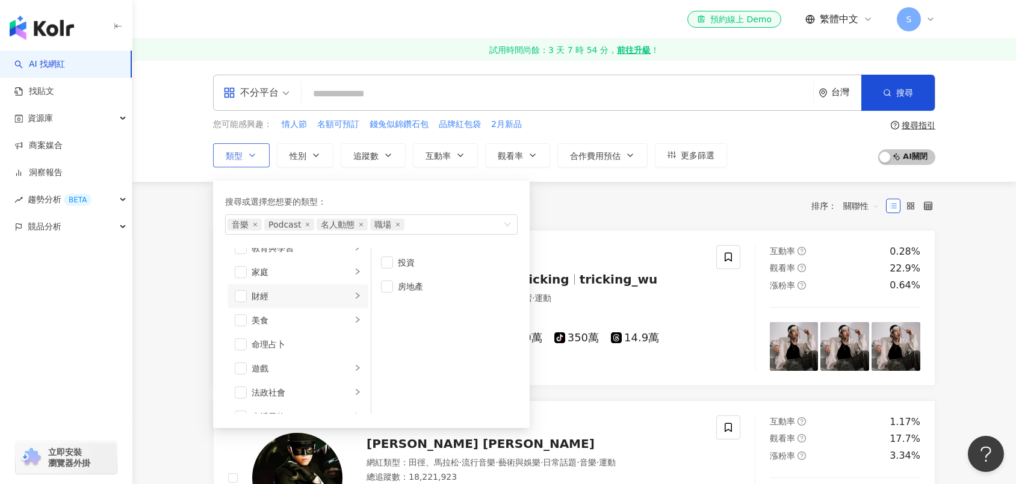
scroll to position [134, 0]
click at [284, 296] on div "美食" at bounding box center [302, 297] width 100 height 13
click at [277, 300] on div "法政社會" at bounding box center [302, 302] width 100 height 13
click at [397, 289] on li "台灣政治" at bounding box center [445, 287] width 142 height 24
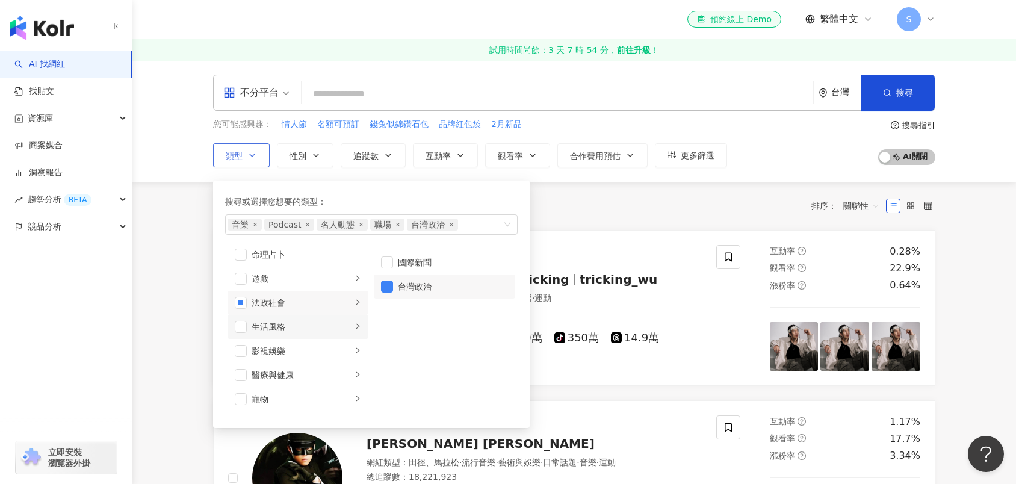
click at [293, 330] on div "生活風格" at bounding box center [302, 326] width 100 height 13
click at [294, 348] on div "影視娛樂" at bounding box center [302, 350] width 100 height 13
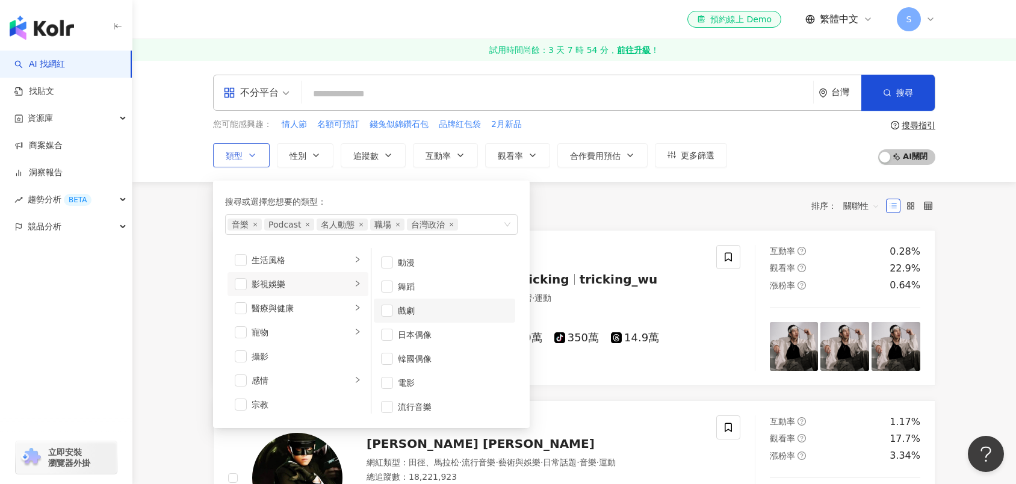
click at [408, 310] on div "戲劇" at bounding box center [453, 310] width 110 height 13
click at [407, 341] on li "電影" at bounding box center [445, 352] width 142 height 24
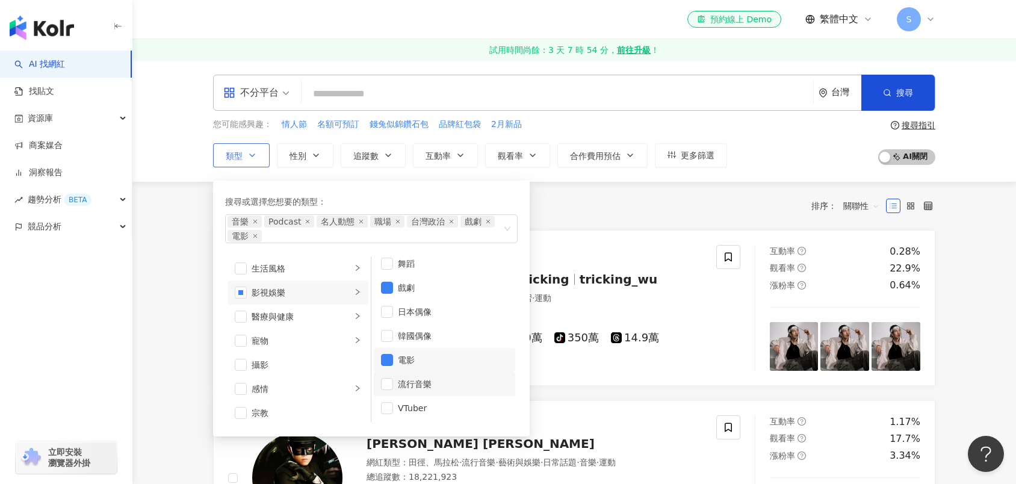
click at [409, 380] on div "流行音樂" at bounding box center [453, 384] width 110 height 13
click at [300, 335] on div "寵物" at bounding box center [302, 340] width 100 height 13
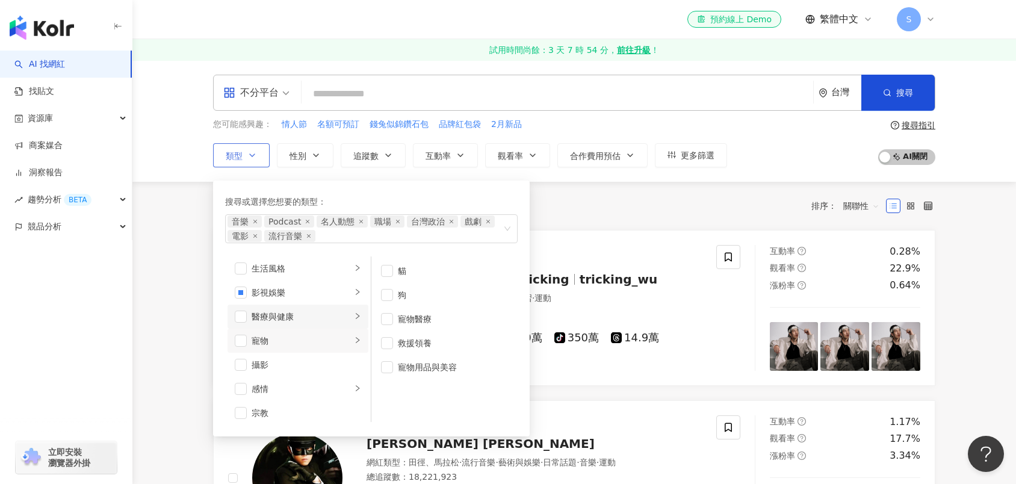
click at [299, 314] on div "醫療與健康" at bounding box center [302, 316] width 100 height 13
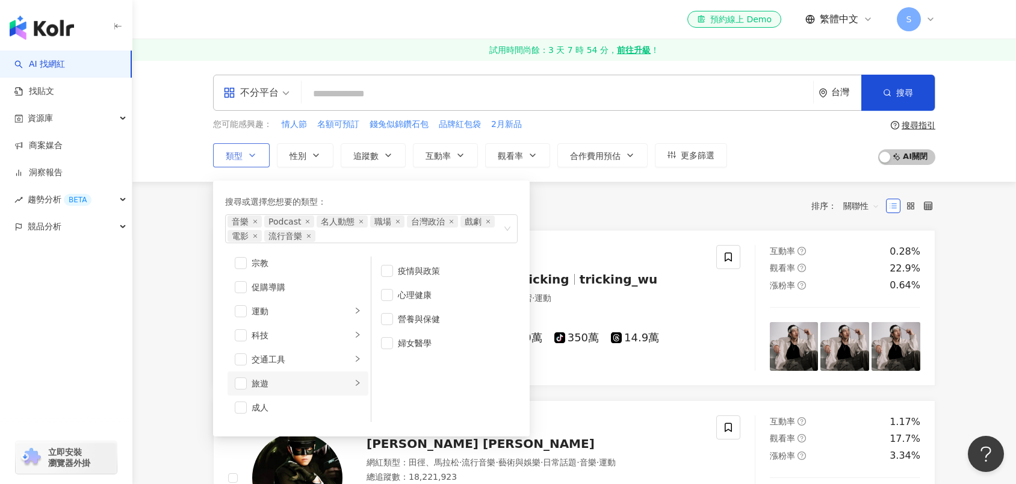
click at [294, 384] on div "旅遊" at bounding box center [302, 383] width 100 height 13
click at [401, 392] on div "台灣旅遊" at bounding box center [453, 391] width 110 height 13
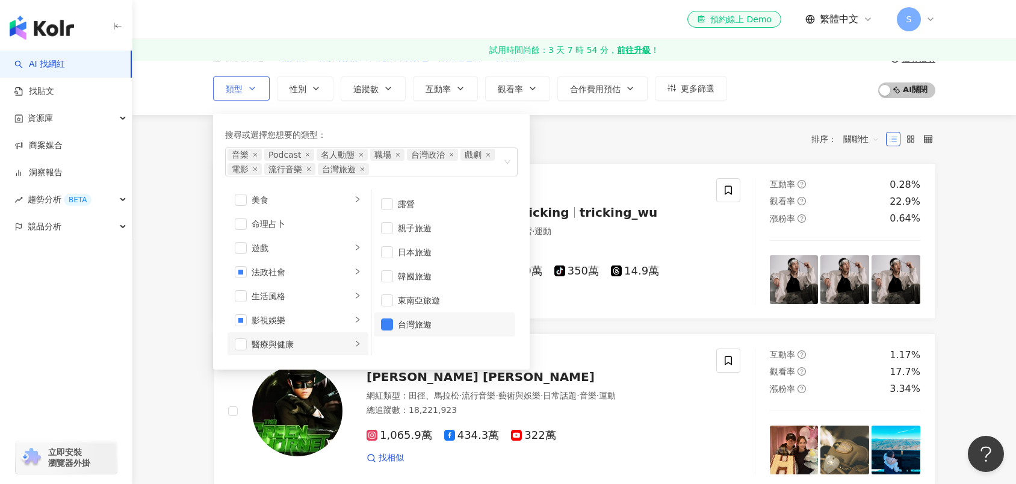
scroll to position [149, 0]
click at [312, 220] on div "美食" at bounding box center [302, 223] width 100 height 13
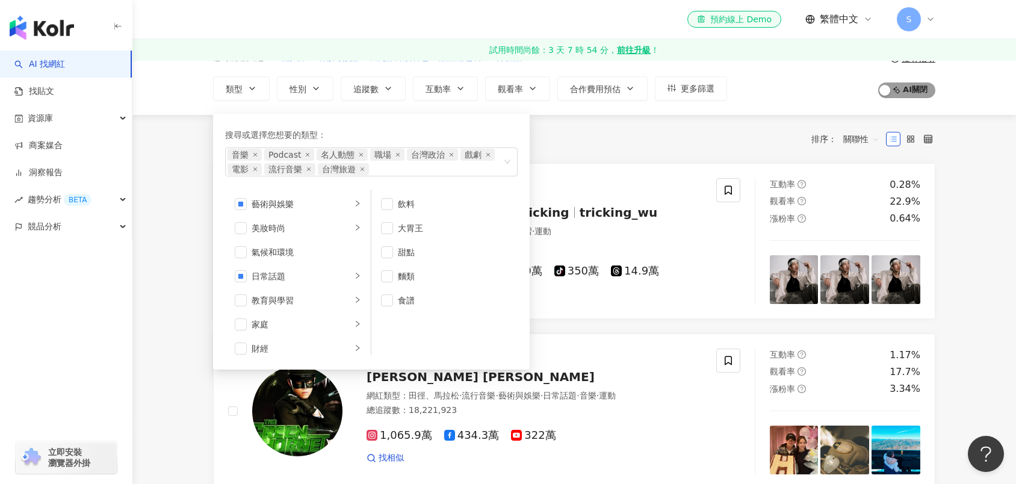
scroll to position [0, 0]
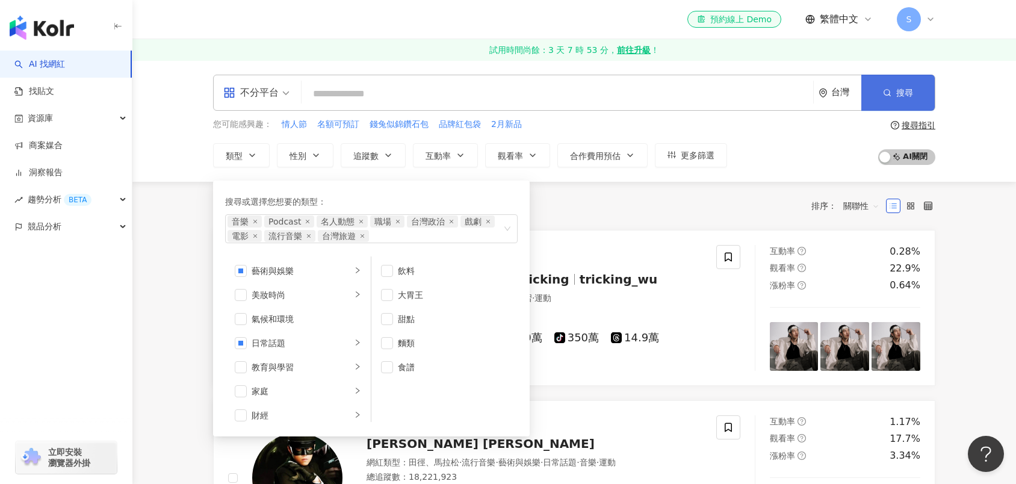
click at [883, 100] on button "搜尋" at bounding box center [898, 93] width 73 height 36
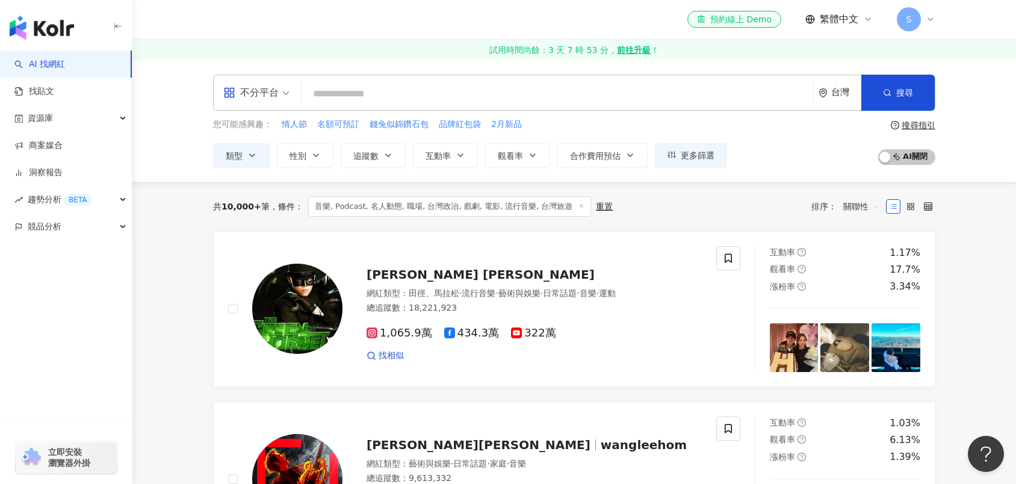
click at [850, 206] on span "關聯性" at bounding box center [862, 206] width 36 height 19
click at [862, 294] on div "互動率" at bounding box center [862, 291] width 30 height 13
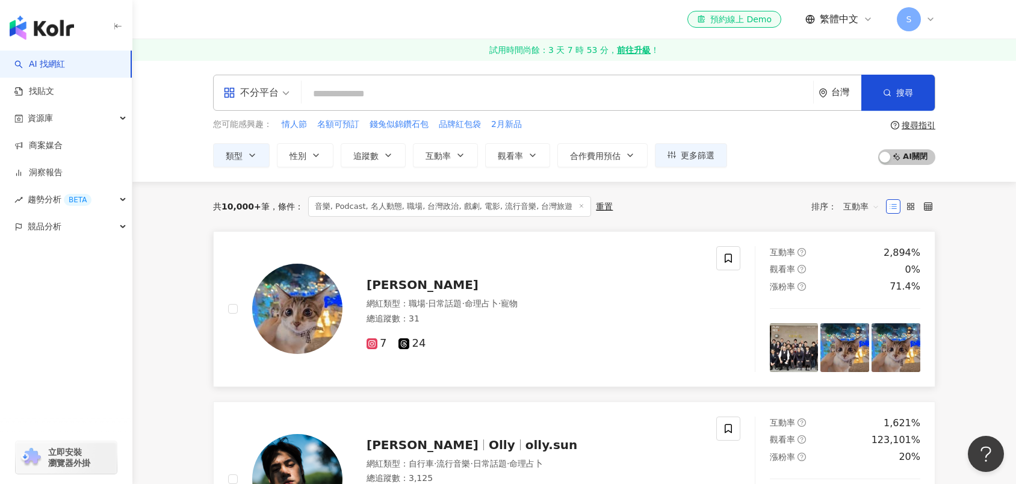
drag, startPoint x: 383, startPoint y: 282, endPoint x: 347, endPoint y: 354, distance: 80.8
click at [347, 354] on div "倪倪 網紅類型 ： 職場 · 日常話題 · 命理占卜 · 寵物 總追蹤數 ： 31 7 24" at bounding box center [472, 309] width 488 height 126
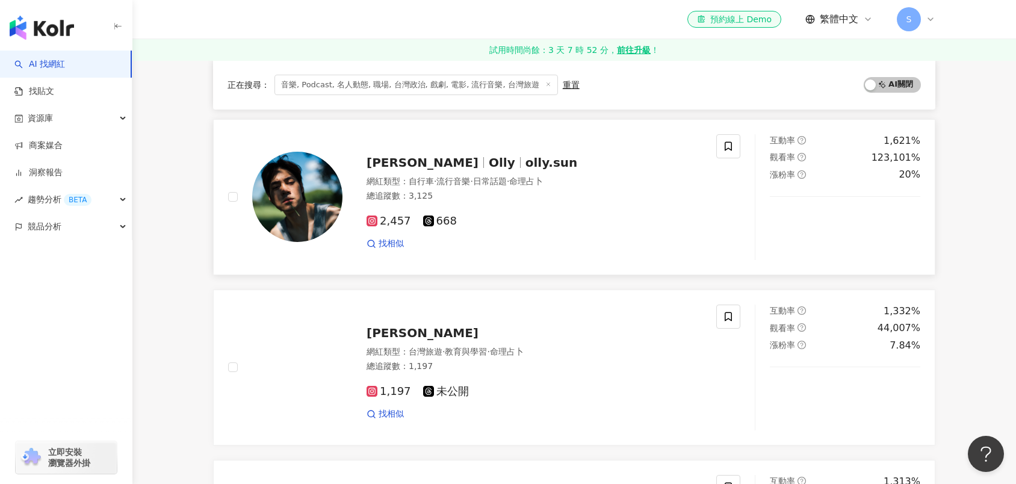
scroll to position [267, 0]
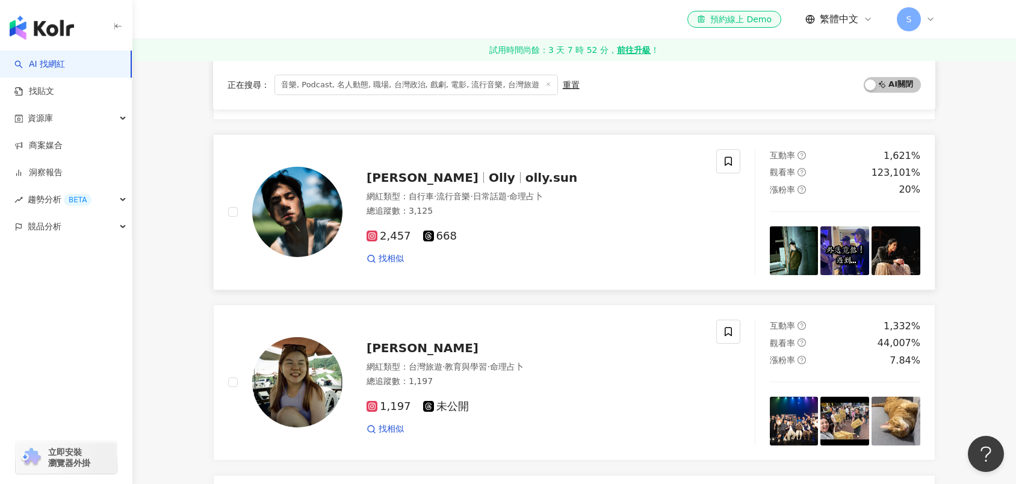
drag, startPoint x: 400, startPoint y: 173, endPoint x: 367, endPoint y: 238, distance: 73.2
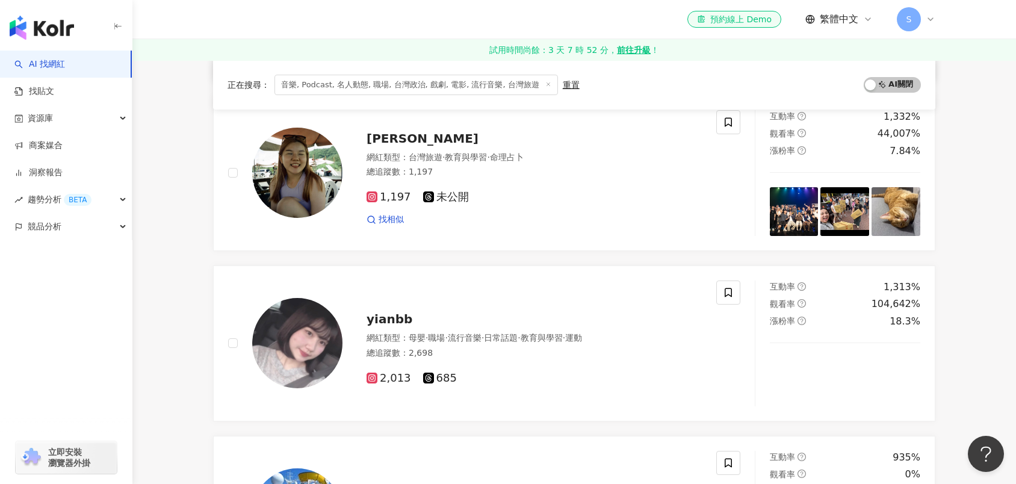
scroll to position [535, 0]
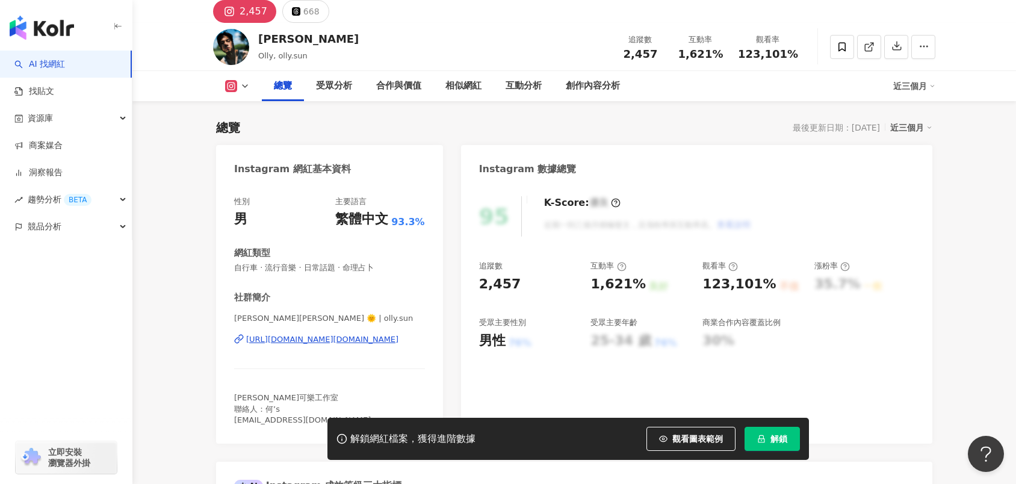
scroll to position [134, 0]
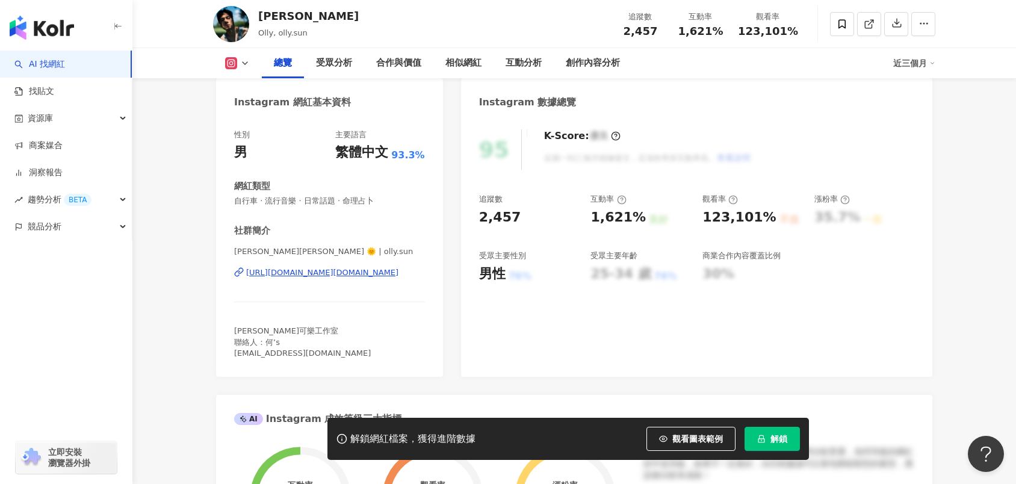
click at [356, 274] on div "https://www.instagram.com/olly.sun/" at bounding box center [322, 272] width 152 height 11
drag, startPoint x: 263, startPoint y: 13, endPoint x: 384, endPoint y: 2, distance: 122.1
click at [260, 13] on div "孫君實" at bounding box center [308, 15] width 101 height 15
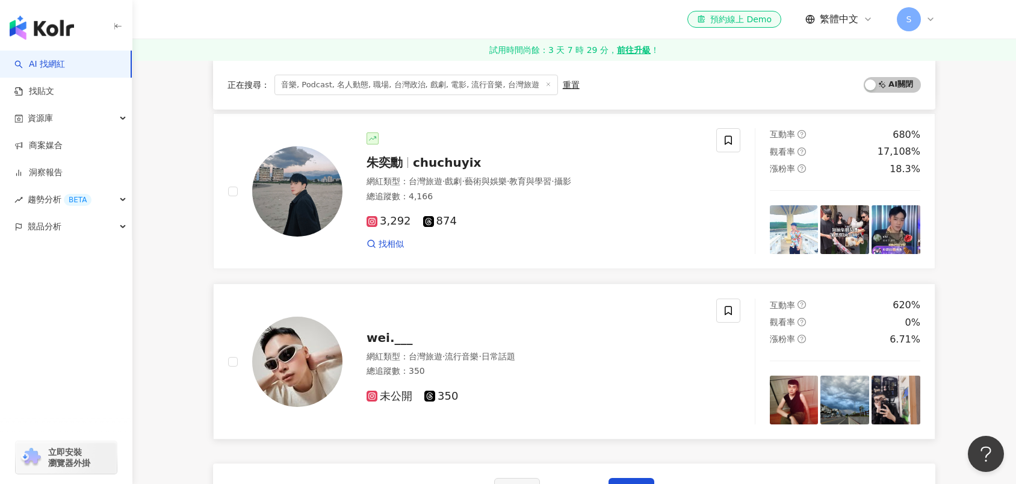
scroll to position [1940, 0]
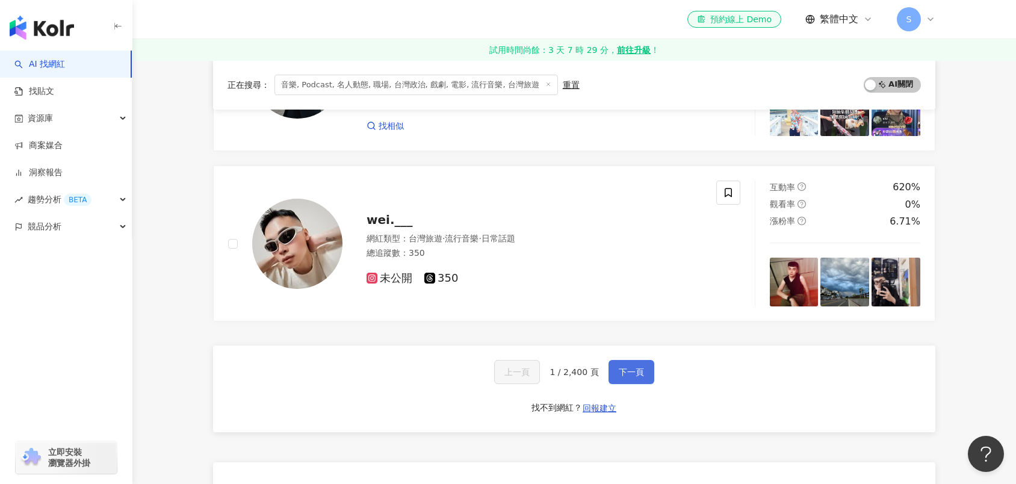
click at [619, 372] on span "下一頁" at bounding box center [631, 372] width 25 height 10
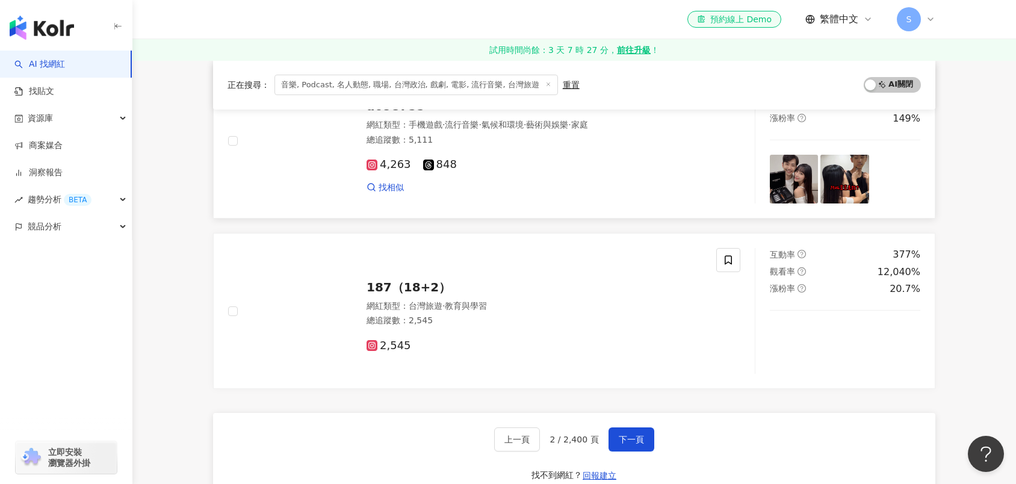
scroll to position [1873, 0]
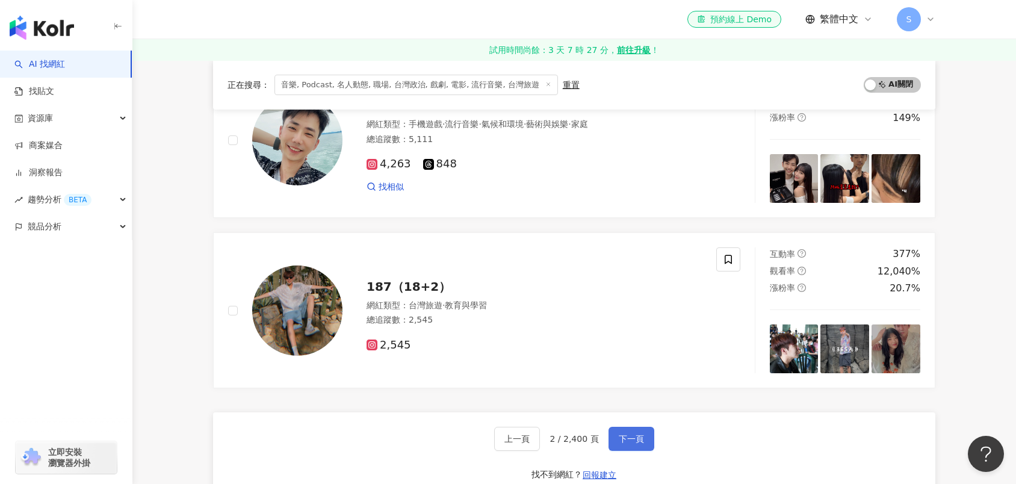
click at [644, 437] on button "下一頁" at bounding box center [632, 439] width 46 height 24
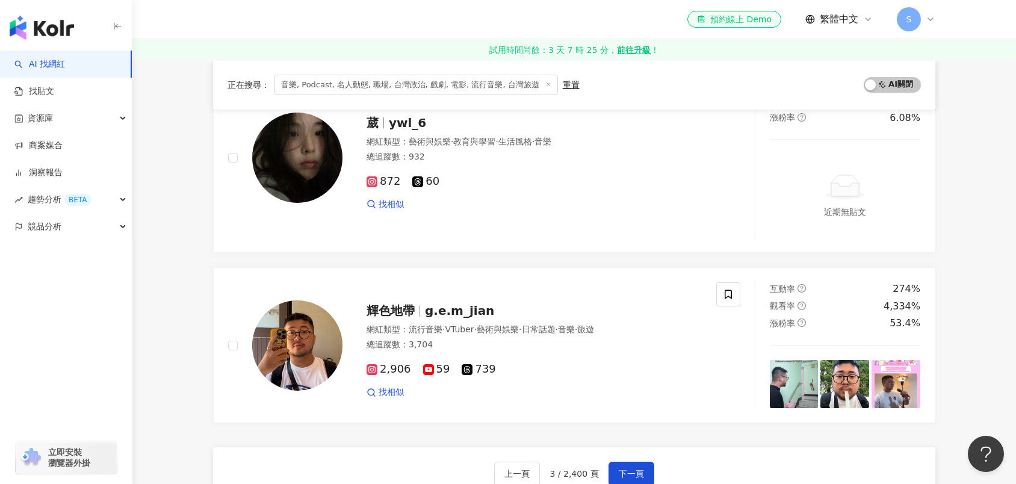
scroll to position [1940, 0]
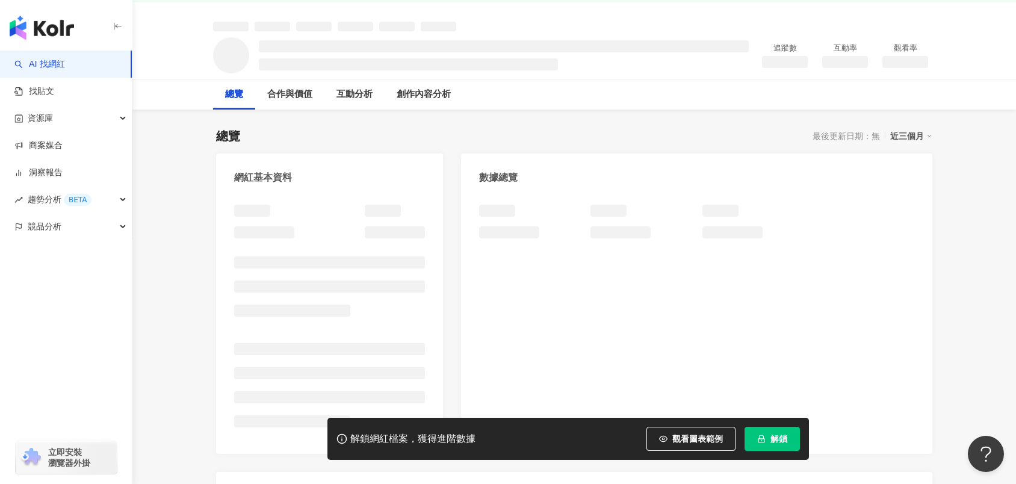
scroll to position [67, 0]
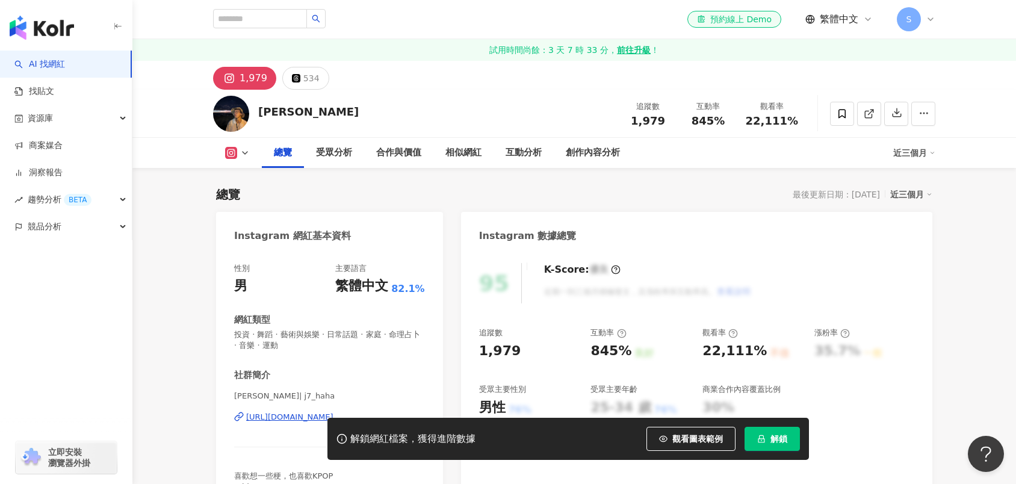
scroll to position [134, 0]
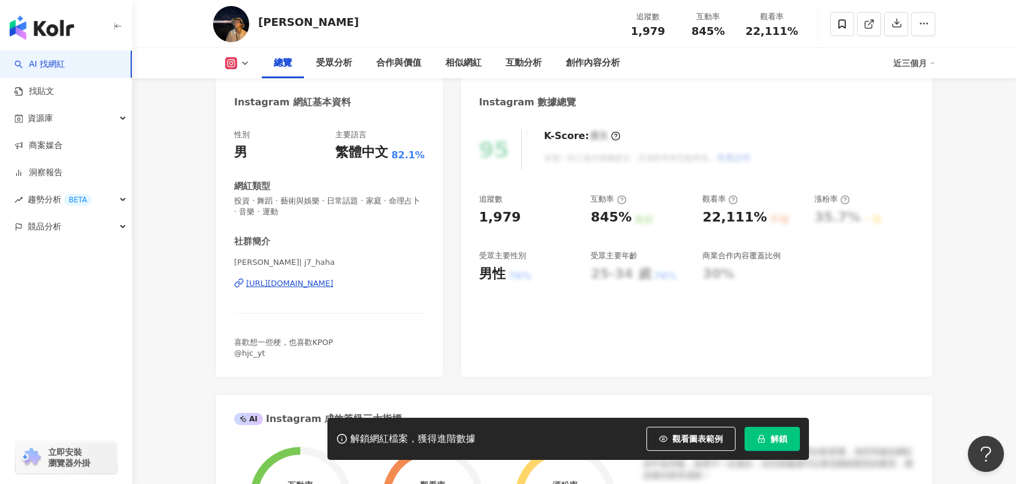
click at [334, 283] on div "https://www.instagram.com/j7_haha/" at bounding box center [289, 283] width 87 height 11
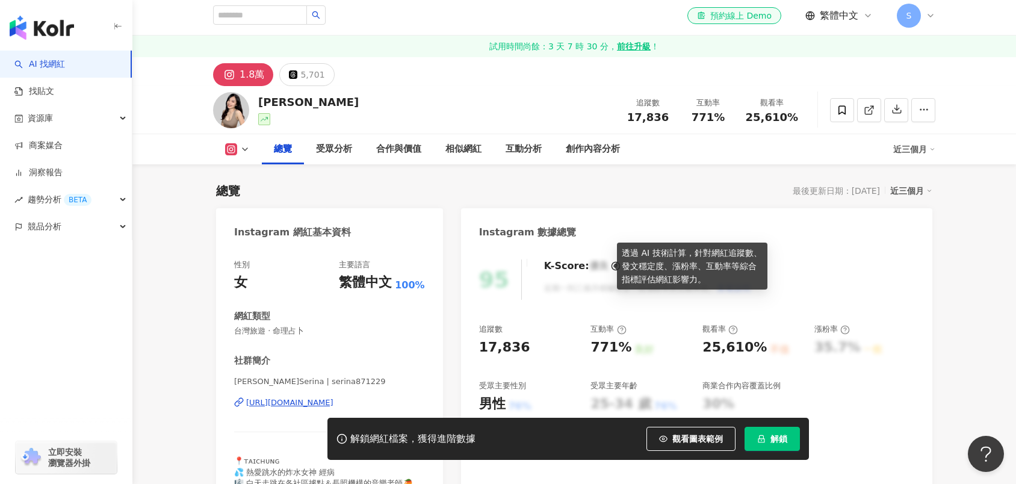
scroll to position [201, 0]
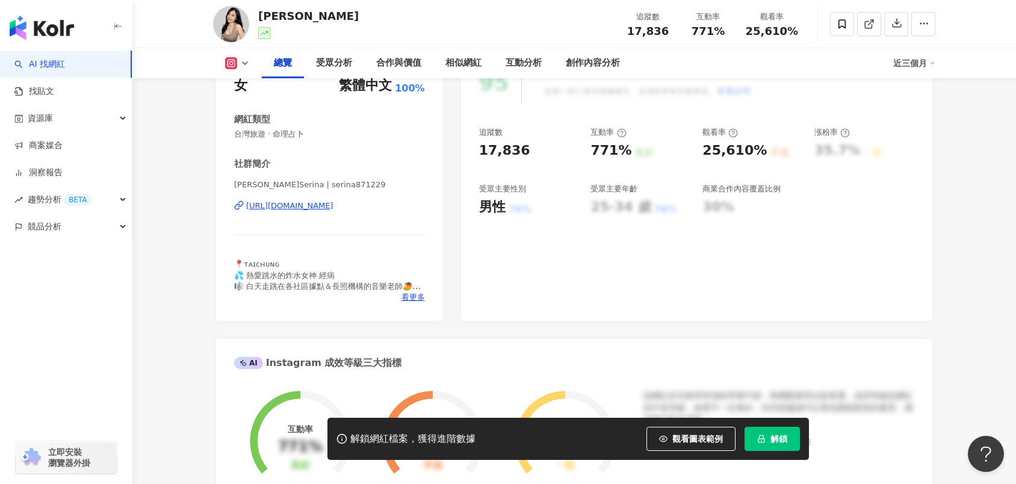
click at [299, 207] on div "[URL][DOMAIN_NAME]" at bounding box center [289, 206] width 87 height 11
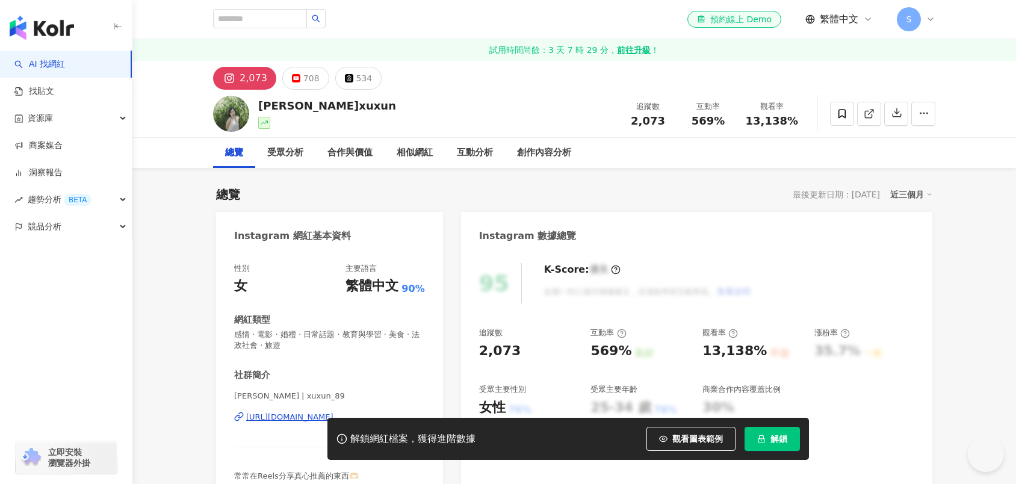
click at [405, 375] on div "社群簡介" at bounding box center [329, 375] width 191 height 13
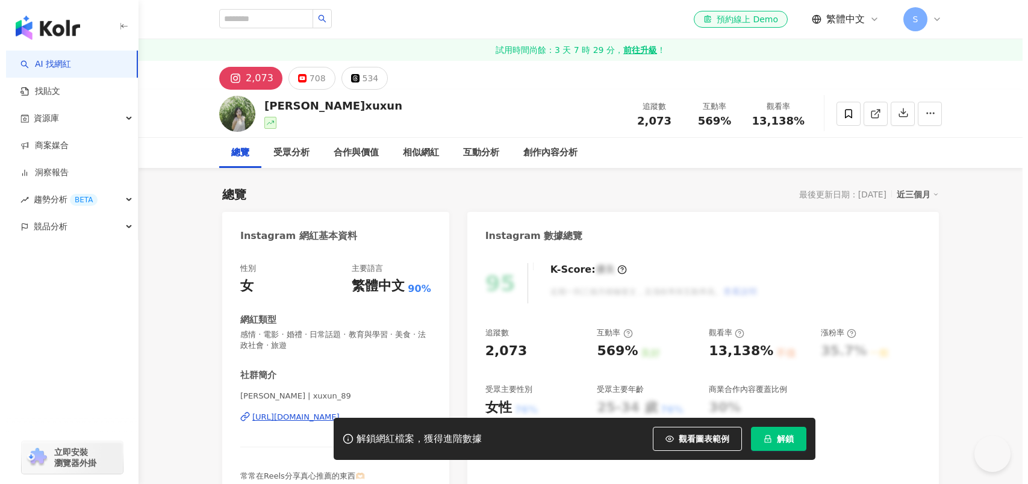
scroll to position [134, 0]
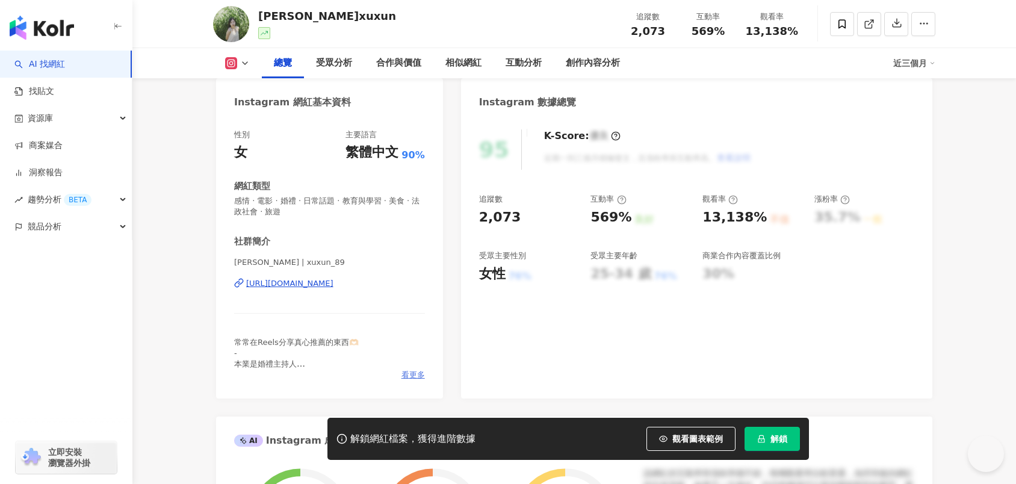
click at [406, 373] on span "看更多" at bounding box center [413, 375] width 23 height 11
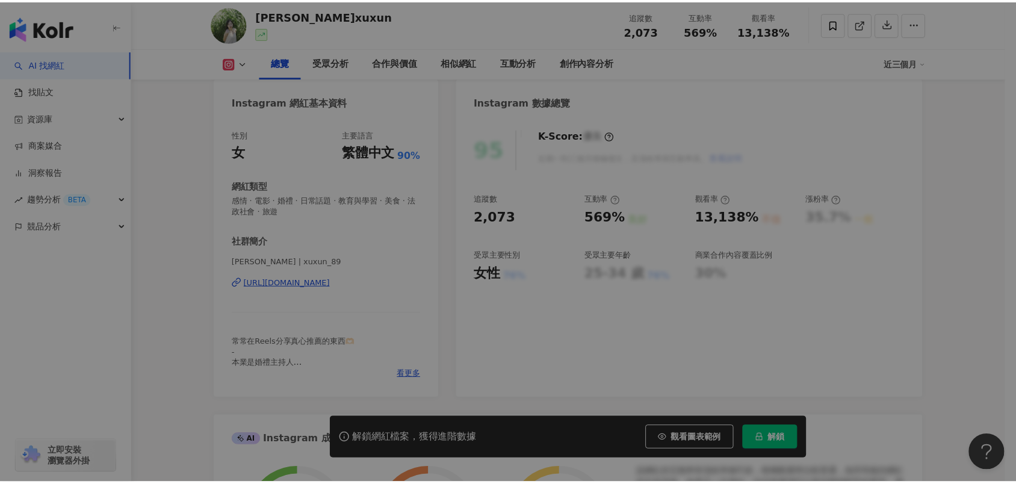
scroll to position [0, 0]
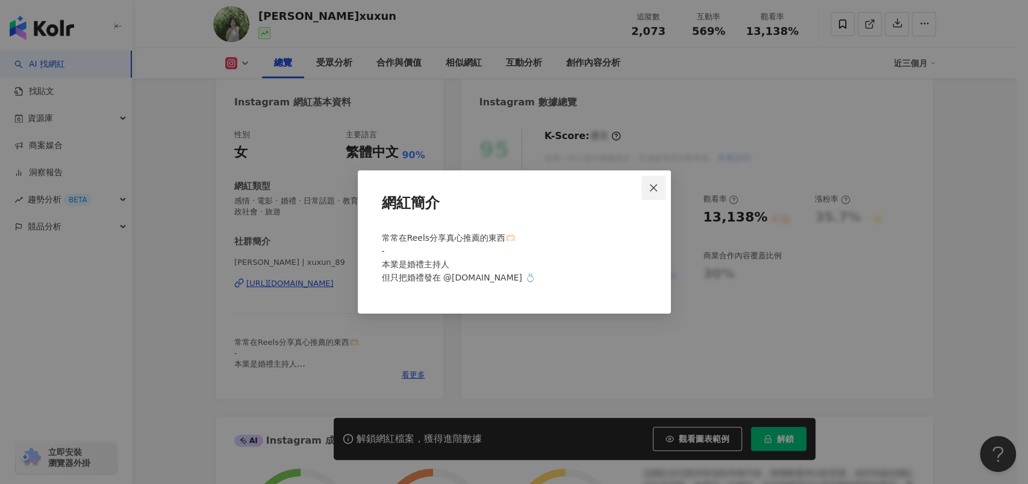
click at [654, 186] on icon "close" at bounding box center [653, 187] width 7 height 7
click at [184, 254] on div "網紅簡介 常常在Reels分享真心推薦的東西🫶🏻 - 本業是婚禮主持人 但只把婚禮發在 @allywed.host 💍" at bounding box center [514, 242] width 1028 height 484
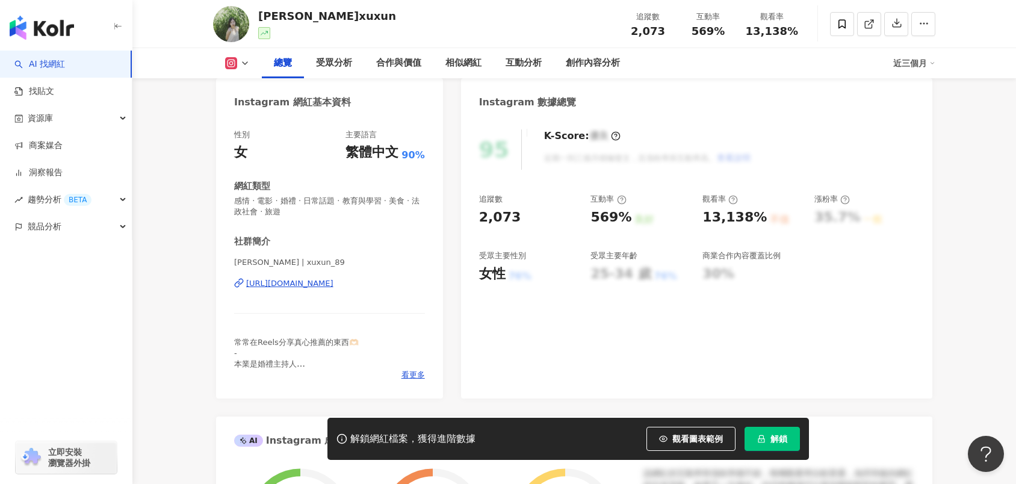
click at [296, 282] on div "https://www.instagram.com/xuxun_89/" at bounding box center [289, 283] width 87 height 11
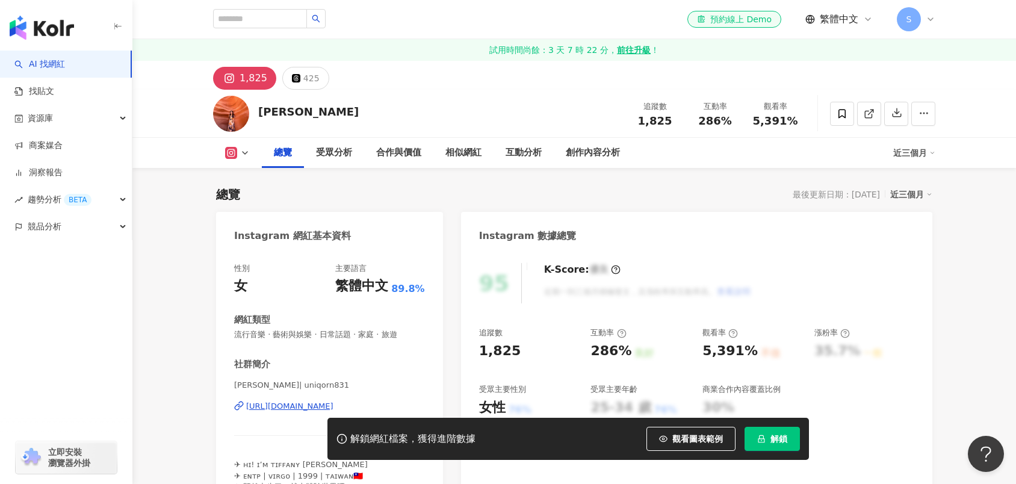
scroll to position [201, 0]
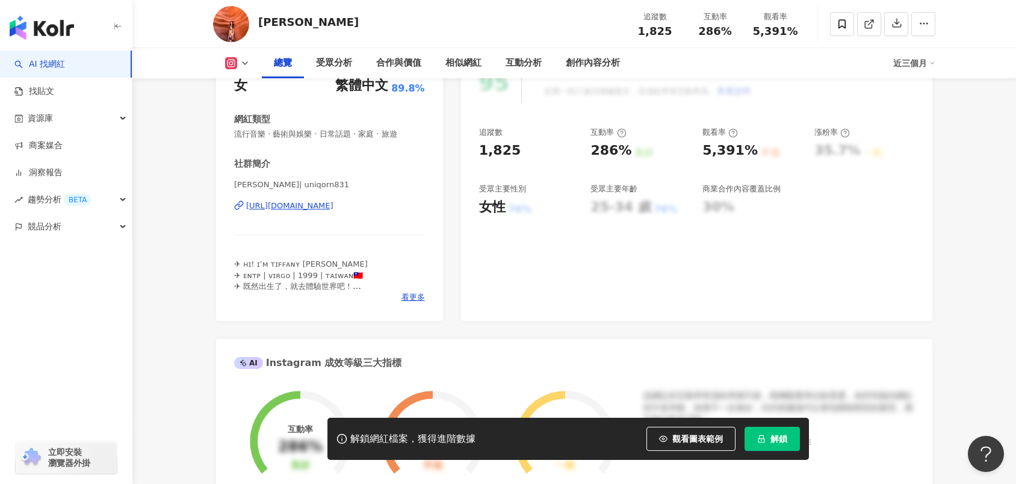
click at [334, 206] on div "[URL][DOMAIN_NAME]" at bounding box center [289, 206] width 87 height 11
